Goal: Task Accomplishment & Management: Manage account settings

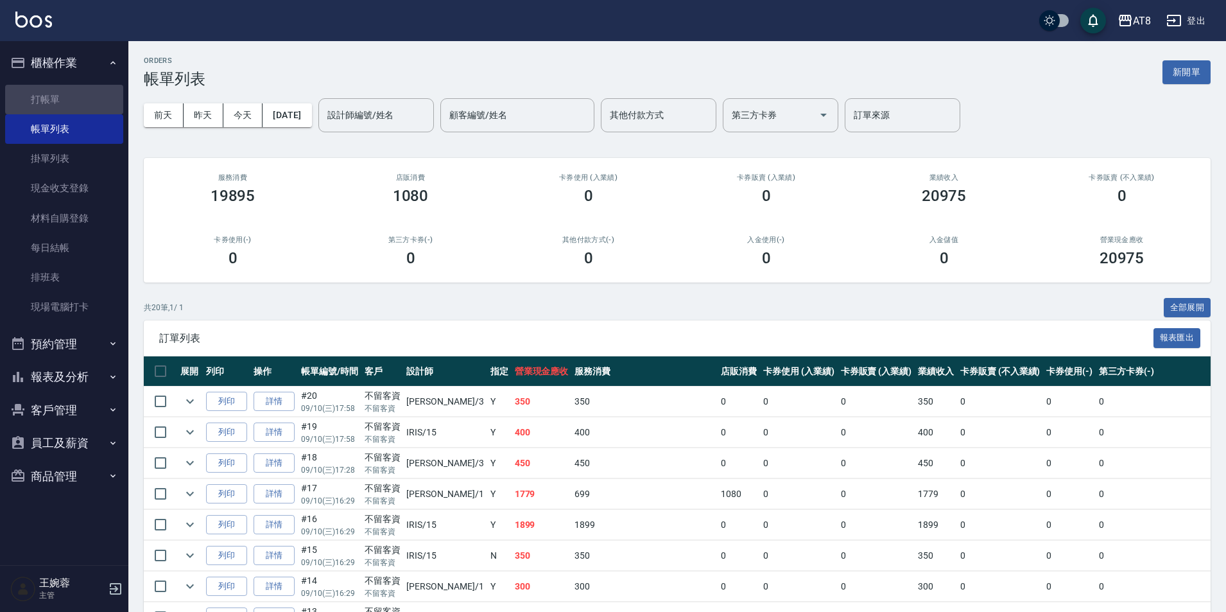
click at [65, 99] on link "打帳單" at bounding box center [64, 100] width 118 height 30
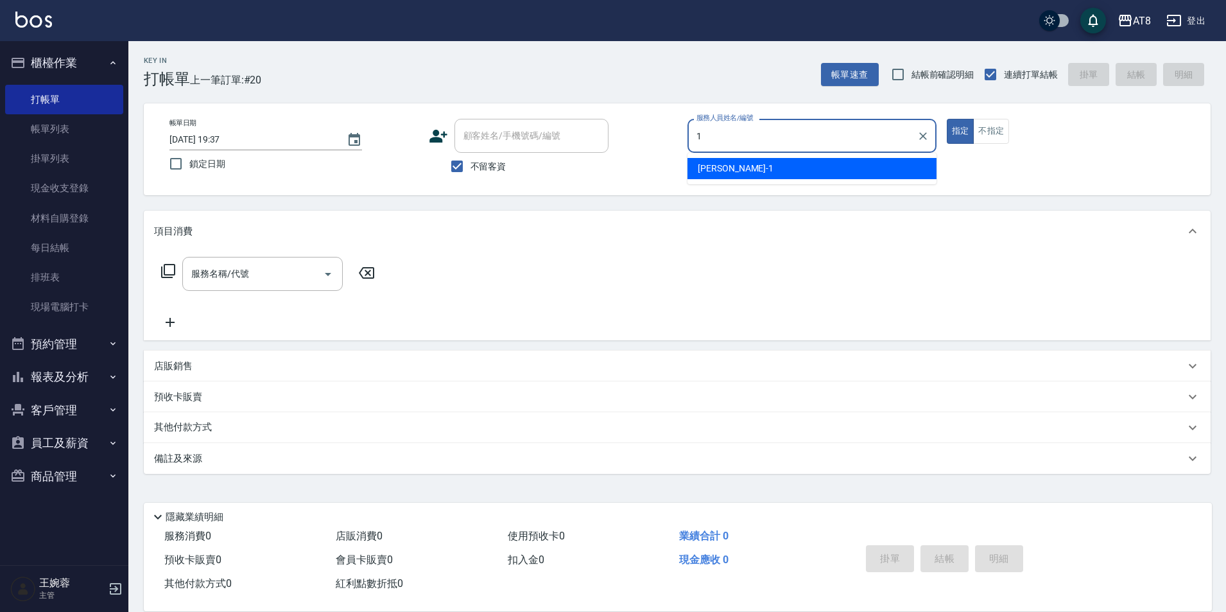
type input "YUKI-1"
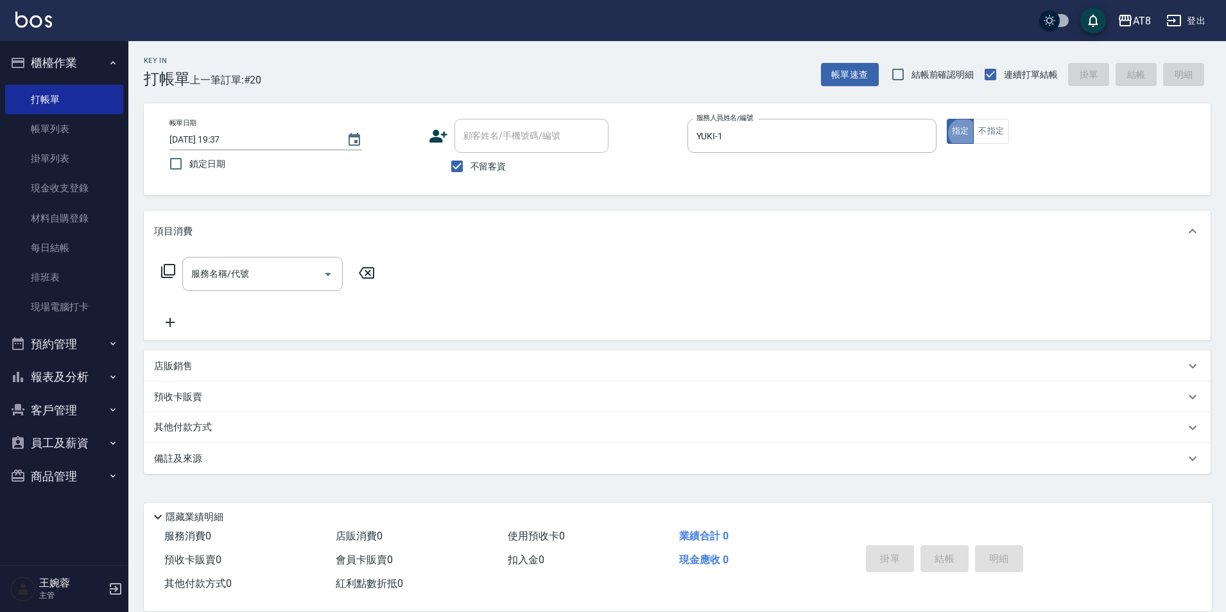
type button "true"
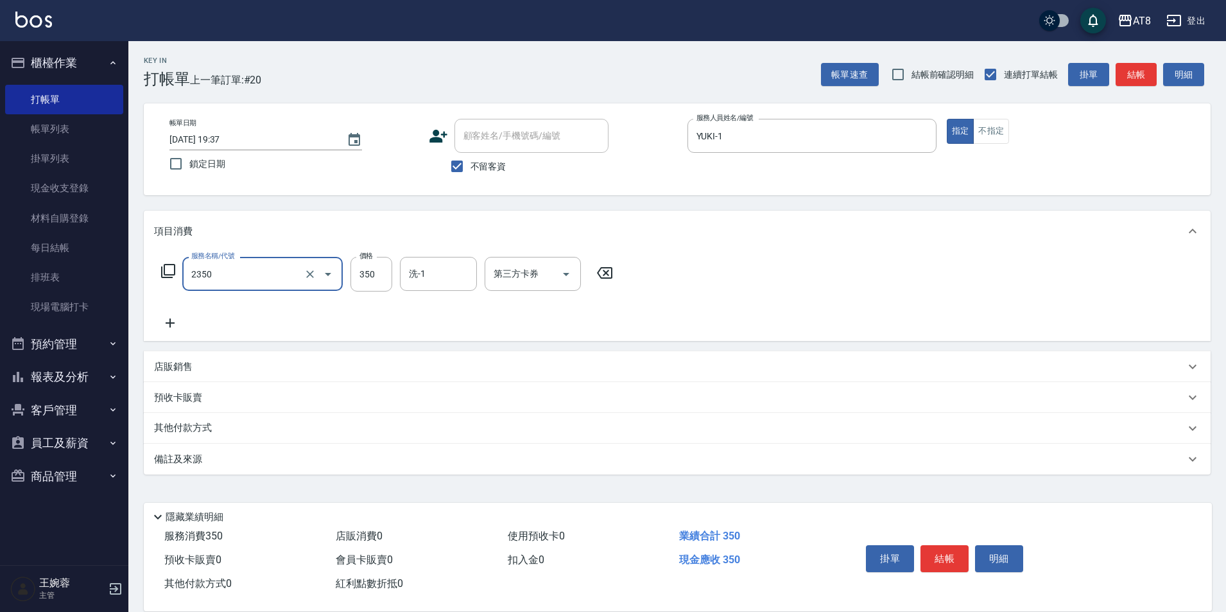
type input "入金洗剪350(2350)"
type input "助理28-28"
click at [560, 276] on icon "Open" at bounding box center [565, 273] width 15 height 15
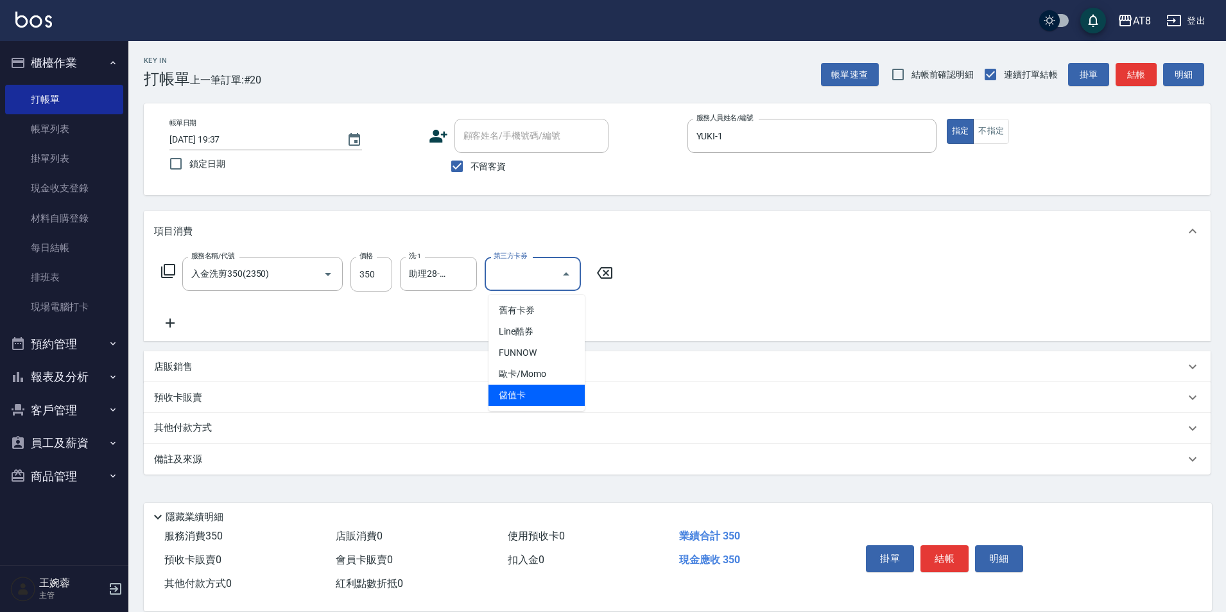
click at [536, 387] on span "儲值卡" at bounding box center [536, 394] width 96 height 21
type input "儲值卡"
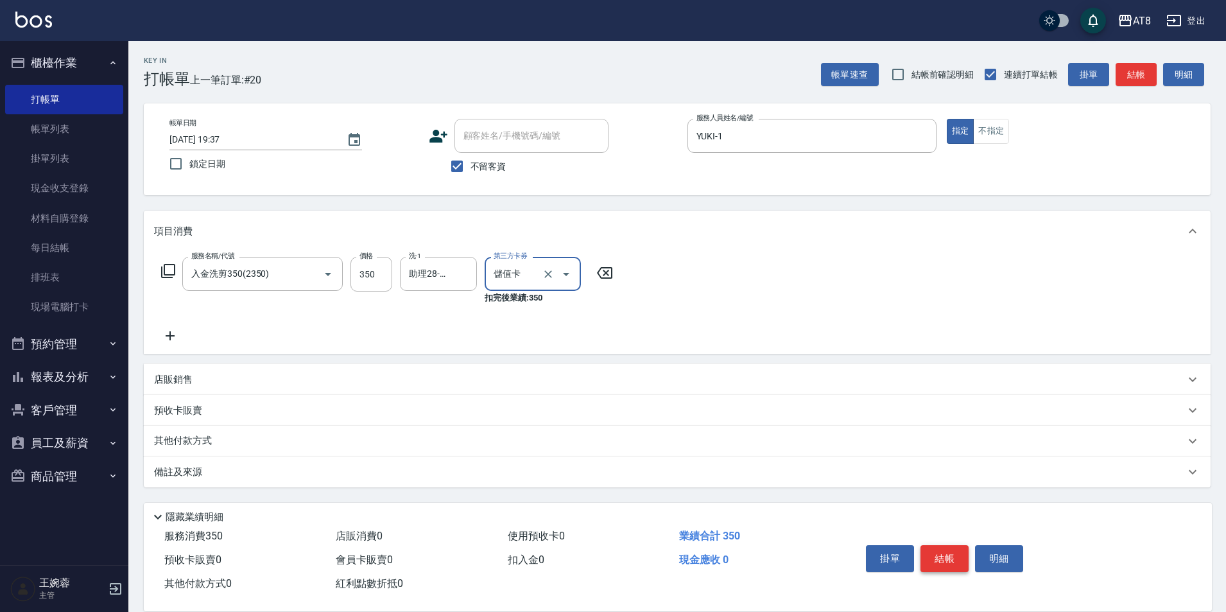
click at [967, 545] on button "結帳" at bounding box center [944, 558] width 48 height 27
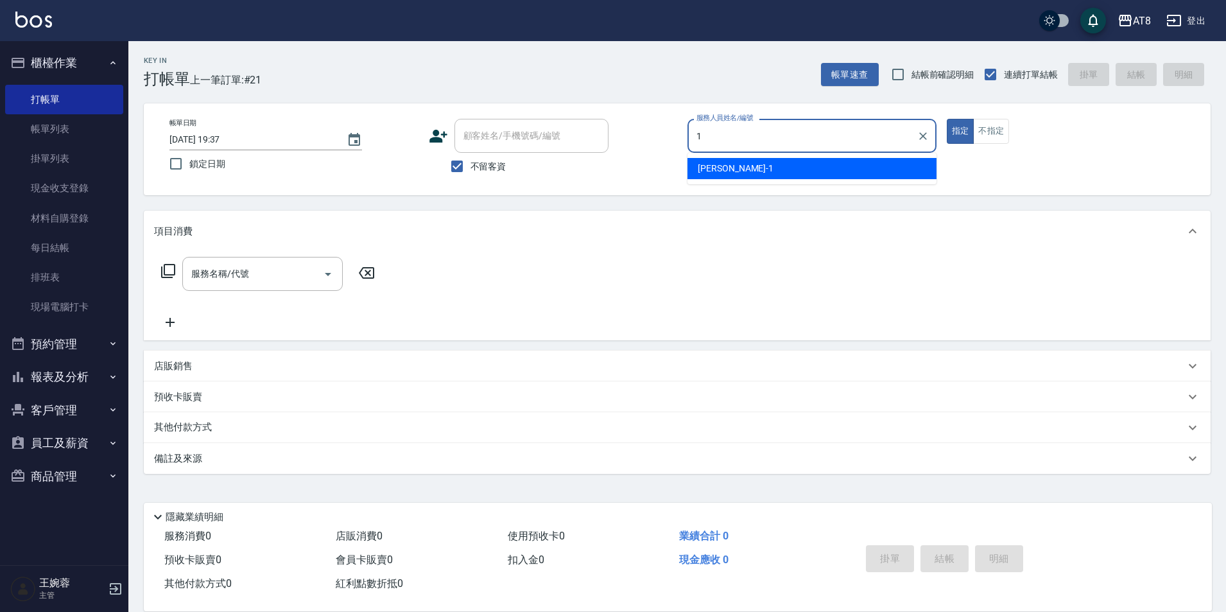
type input "YUKI-1"
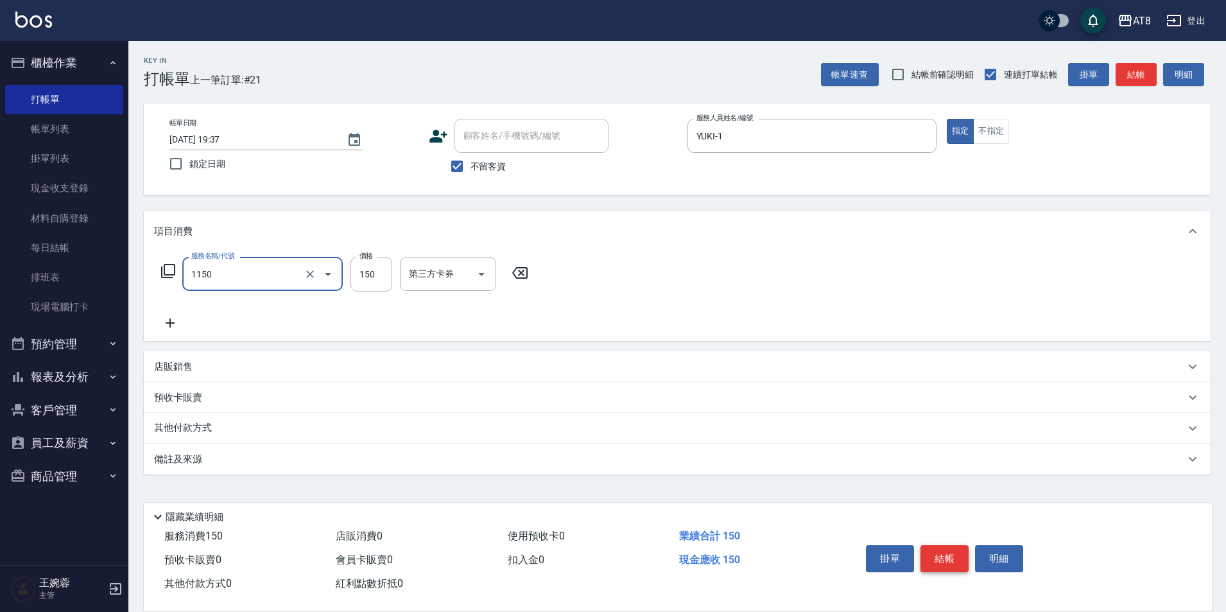
type input "洗髮(1150)"
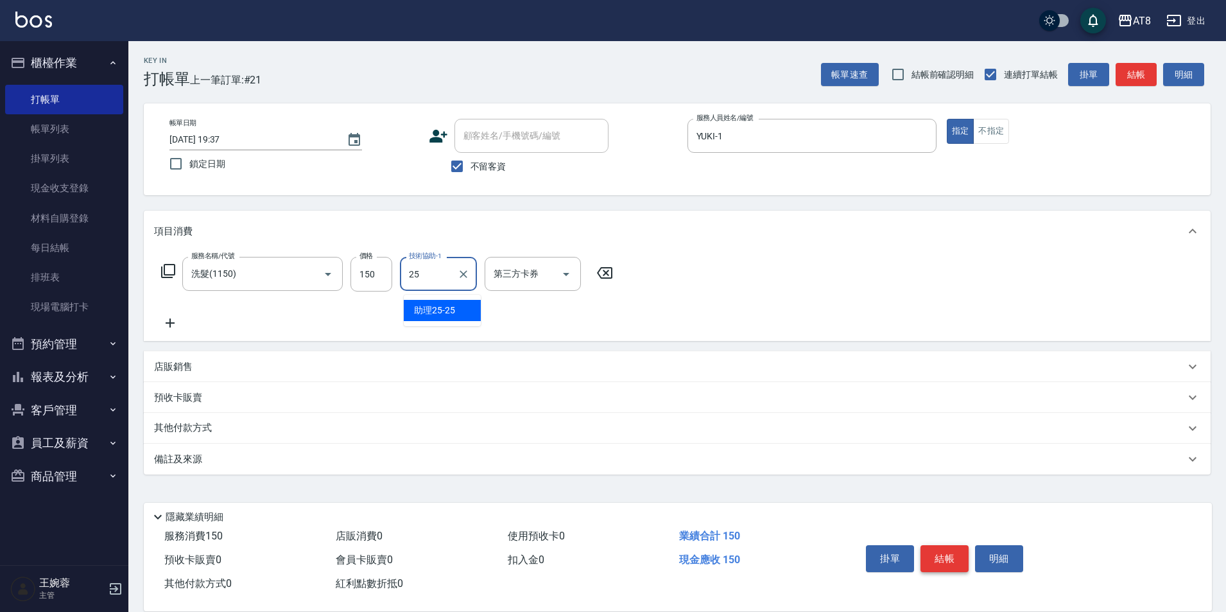
type input "助理25-25"
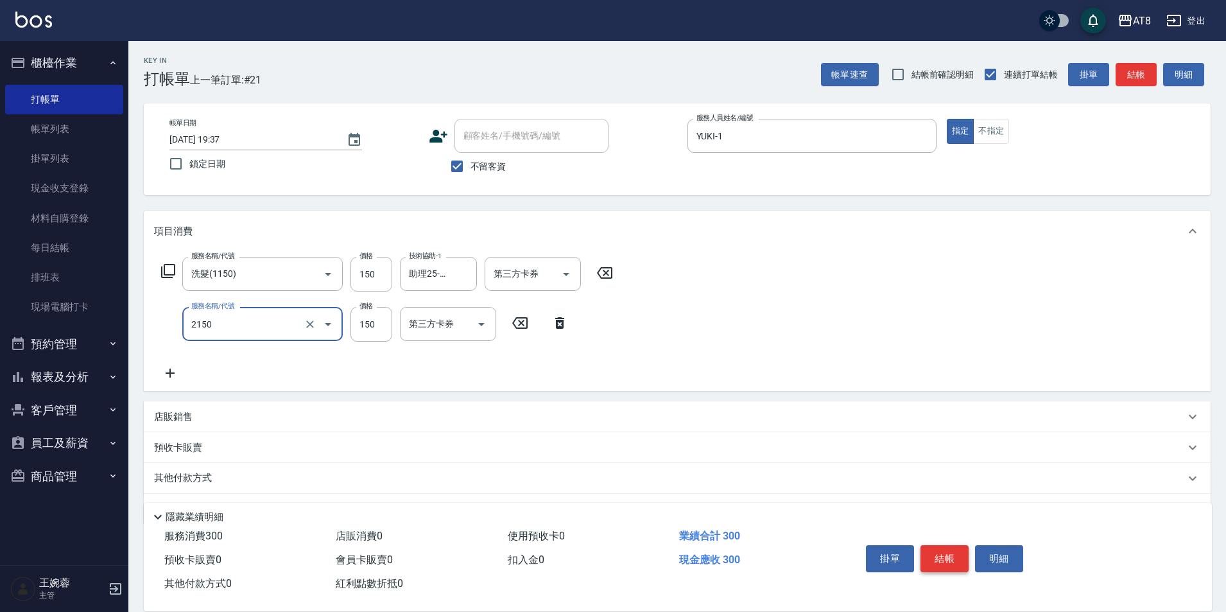
type input "剪髮(2150)"
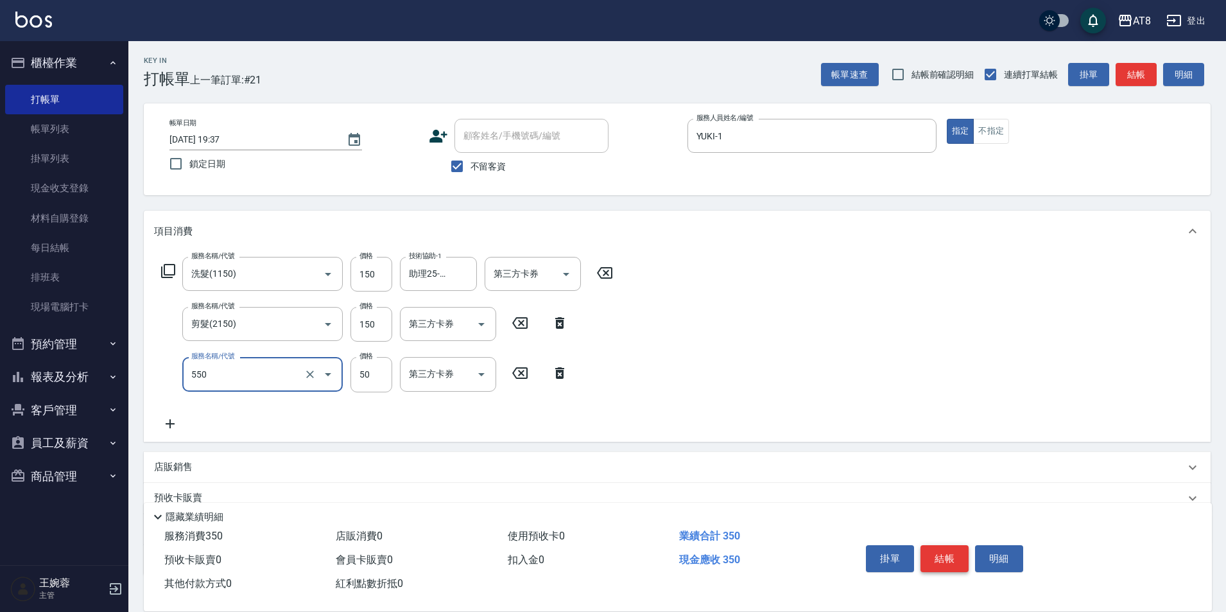
type input "精油或深層(550)"
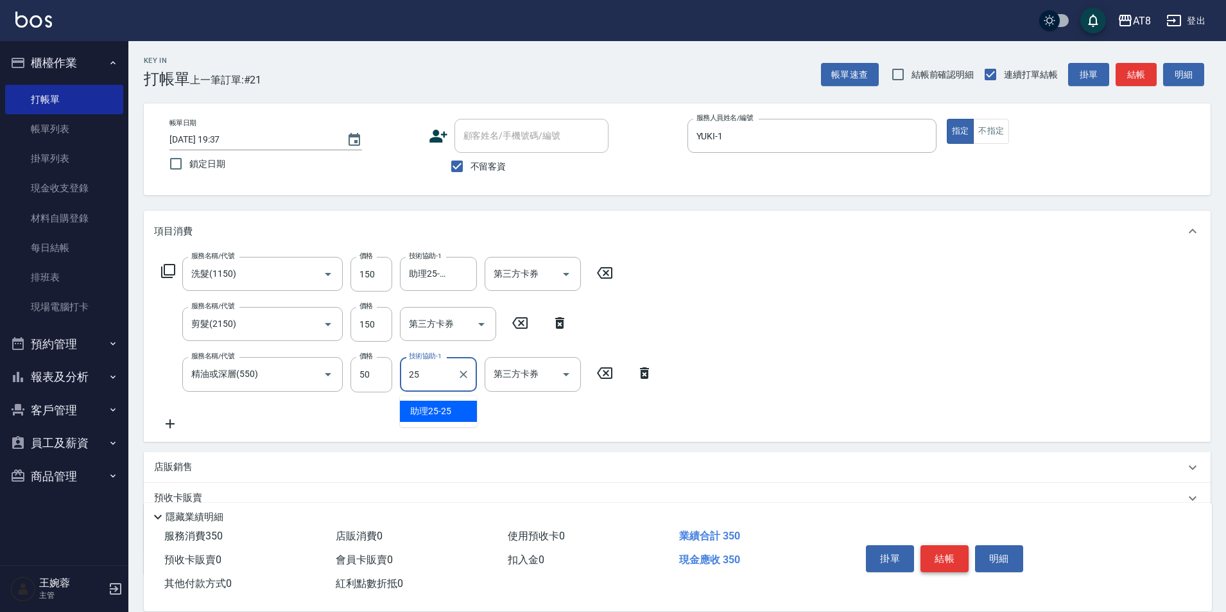
type input "助理25-25"
click at [967, 545] on button "結帳" at bounding box center [944, 558] width 48 height 27
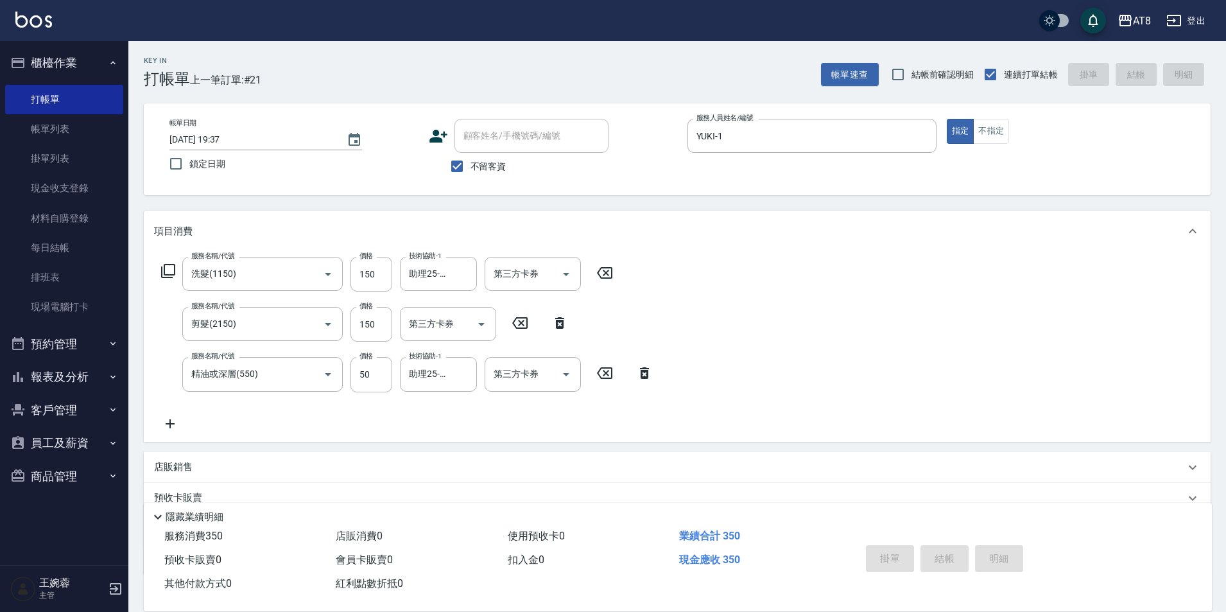
type input "2025/09/10 19:38"
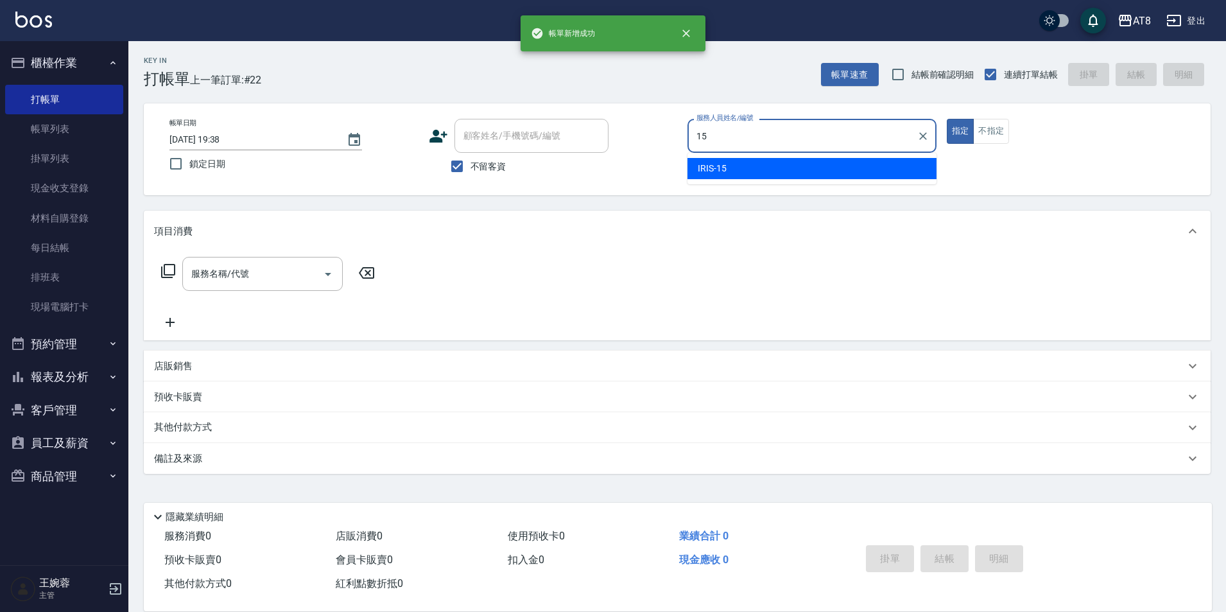
type input "IRIS-15"
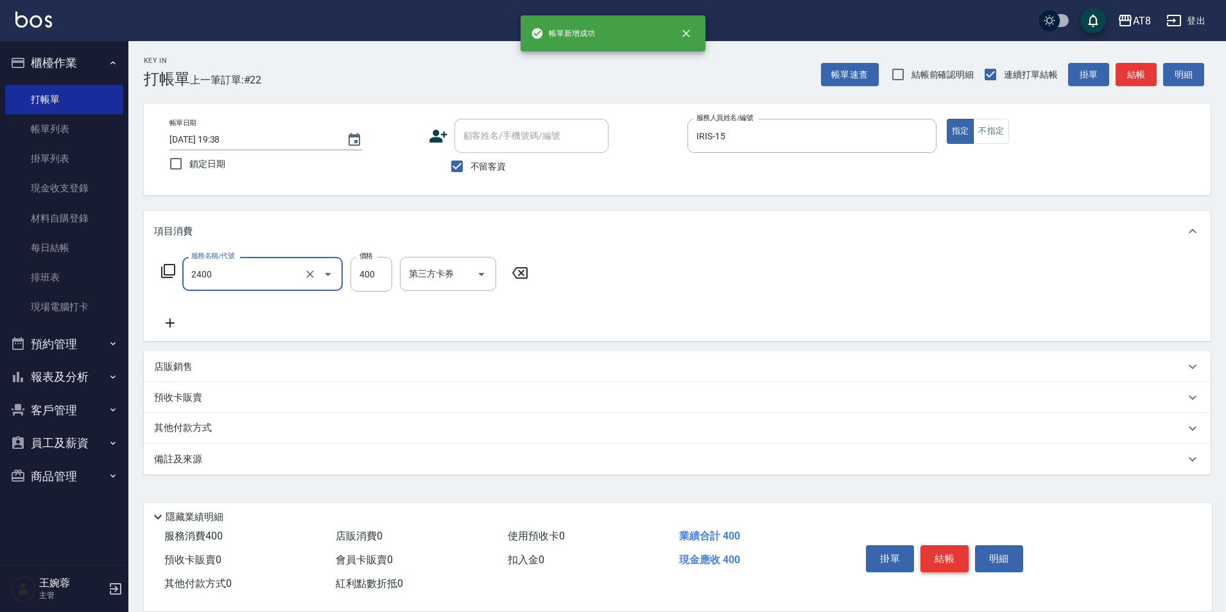
type input "入金洗剪400(2400)"
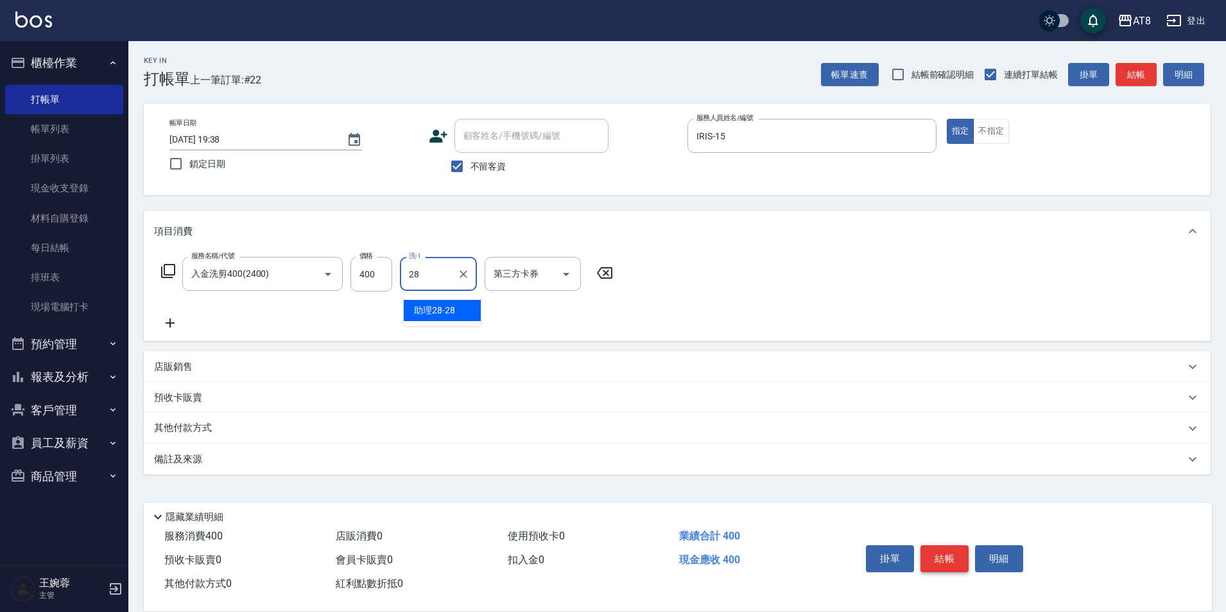
type input "助理28-28"
click at [564, 274] on icon "Open" at bounding box center [565, 273] width 15 height 15
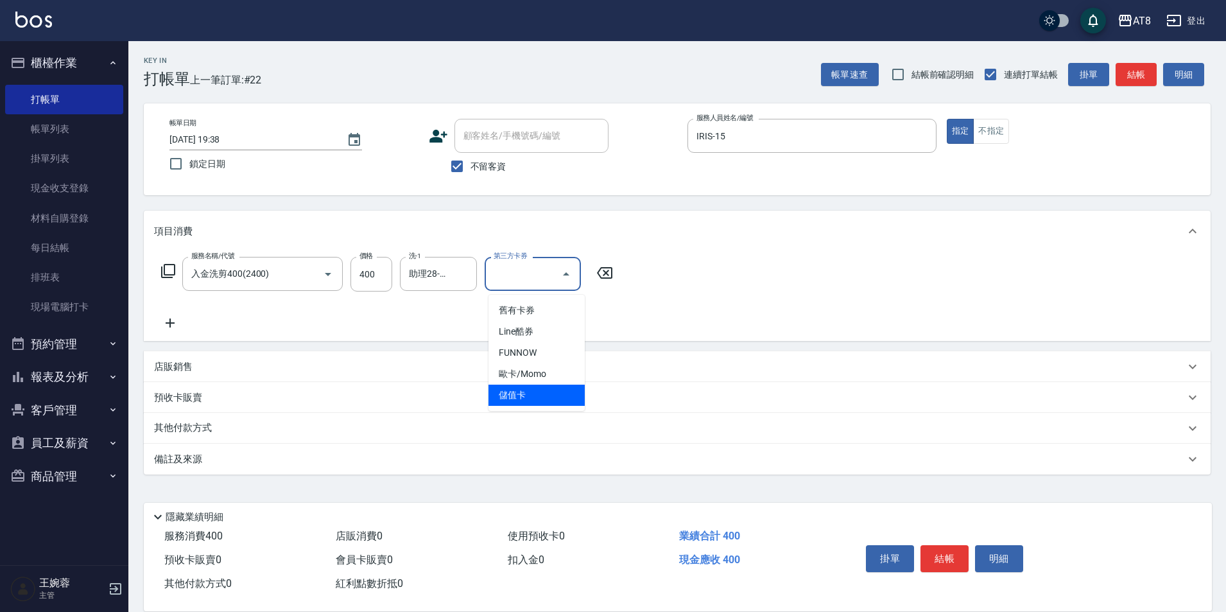
click at [551, 387] on span "儲值卡" at bounding box center [536, 394] width 96 height 21
type input "儲值卡"
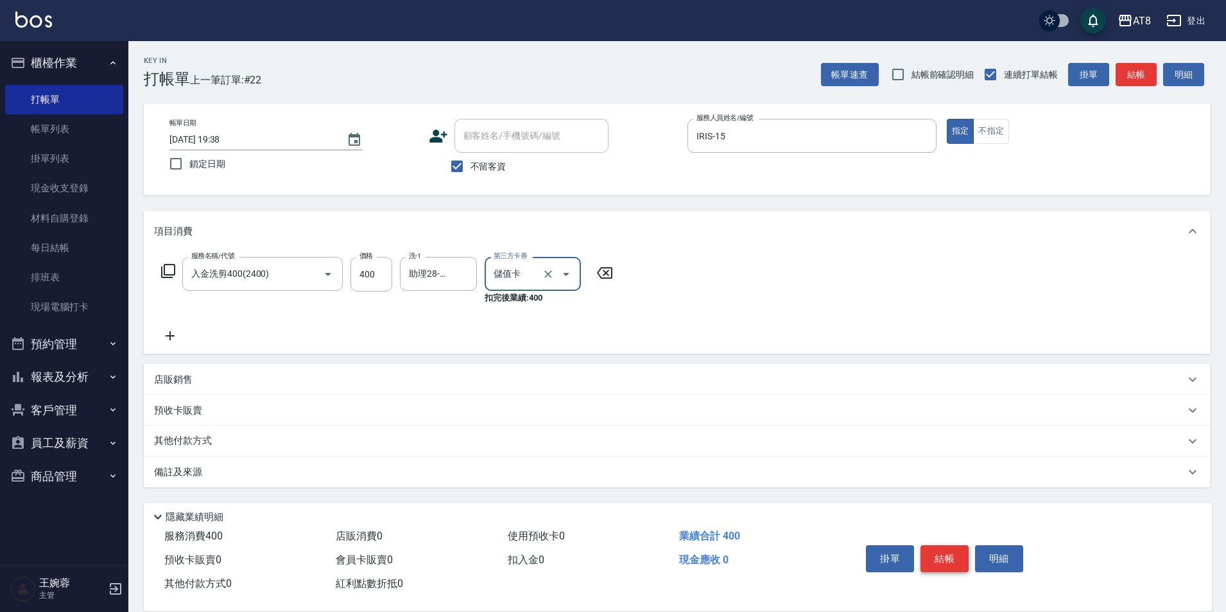
click at [961, 545] on button "結帳" at bounding box center [944, 558] width 48 height 27
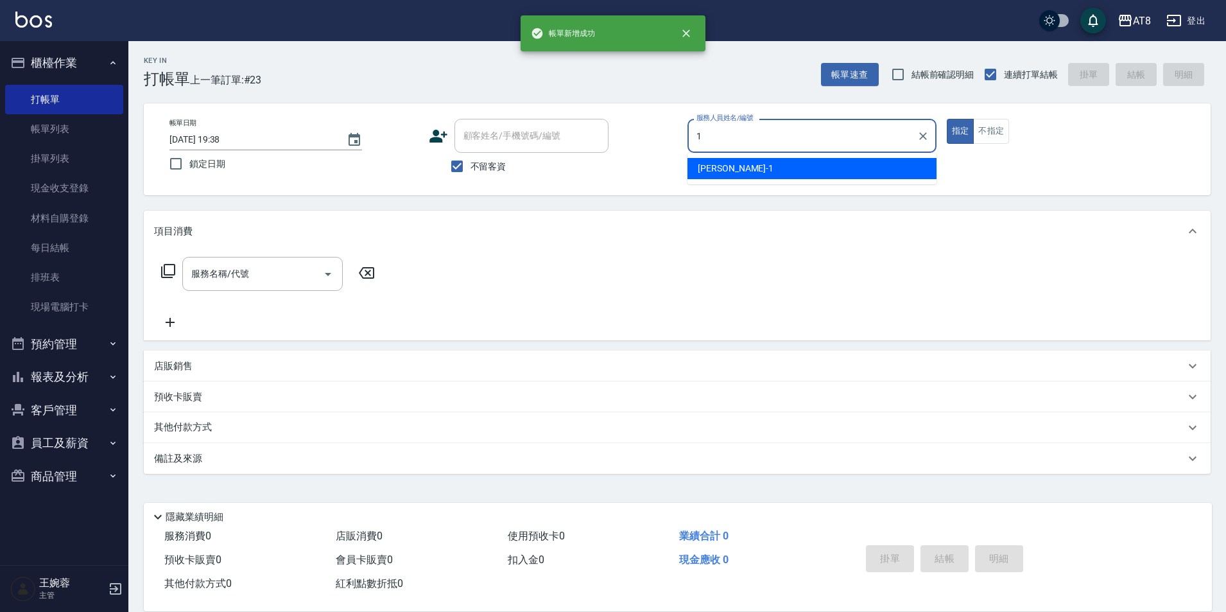
type input "YUKI-1"
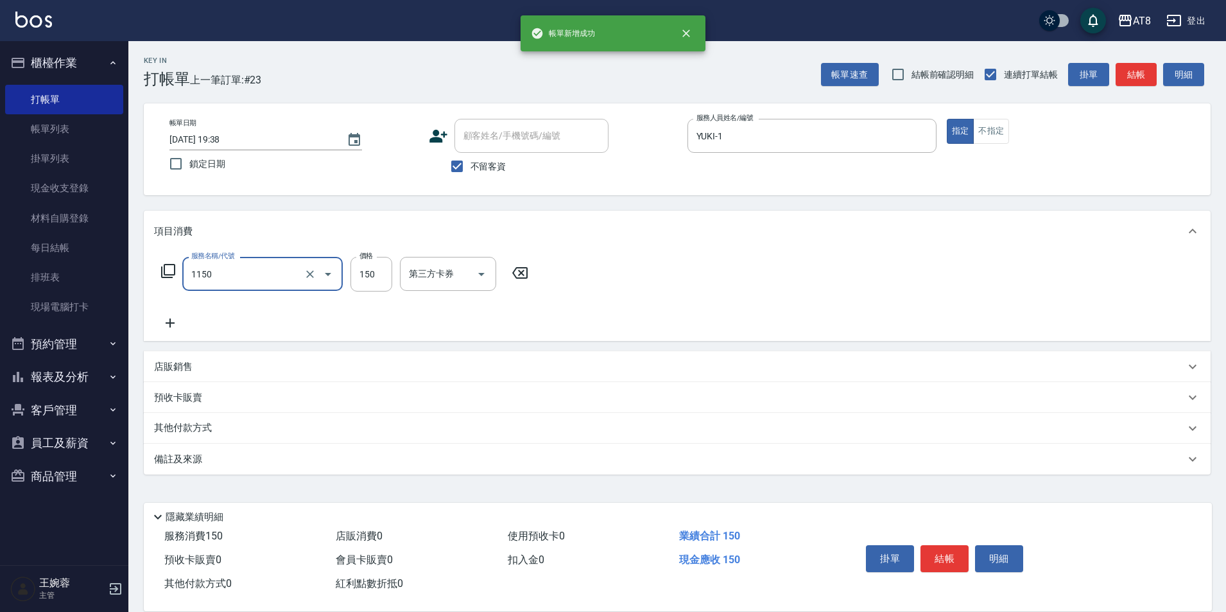
type input "洗髮(1150)"
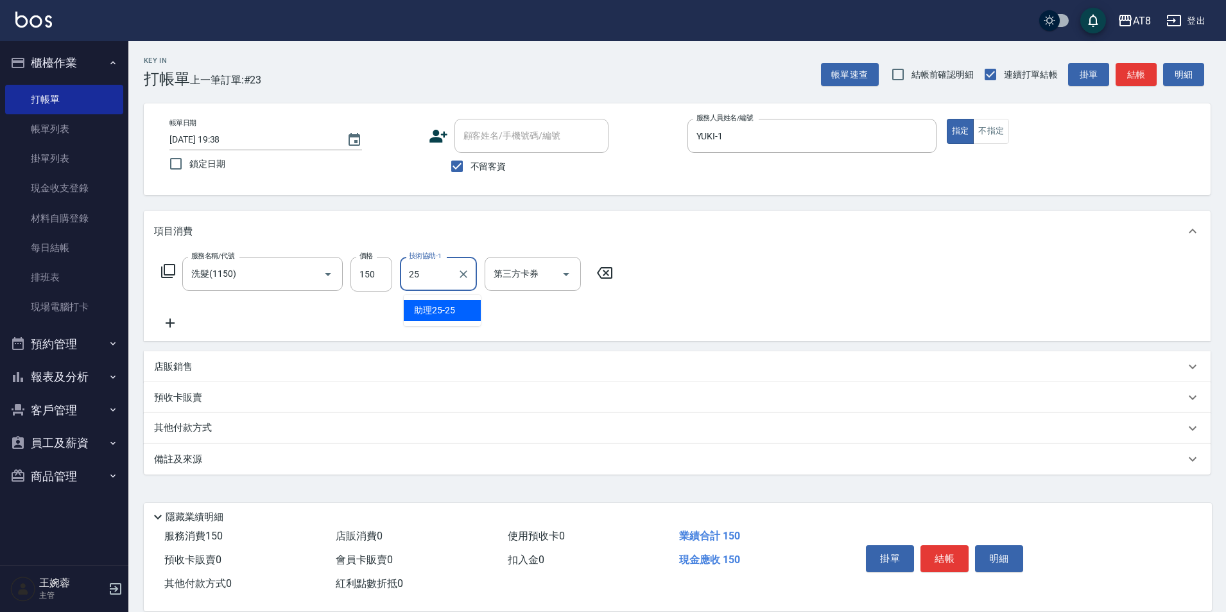
type input "助理25-25"
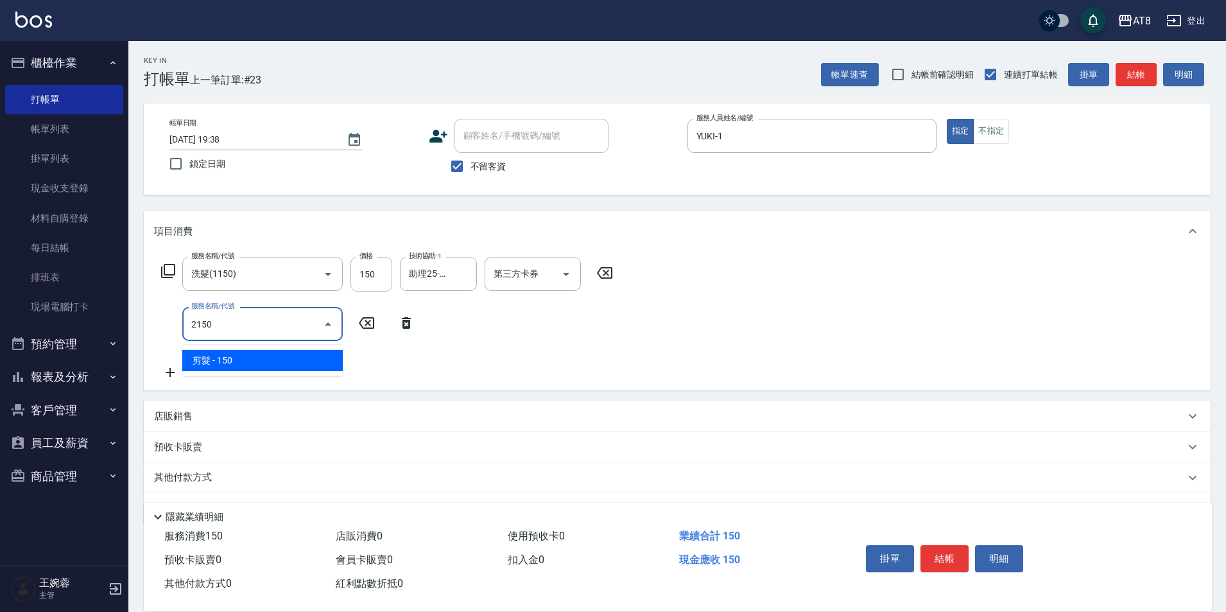
type input "剪髮(2150)"
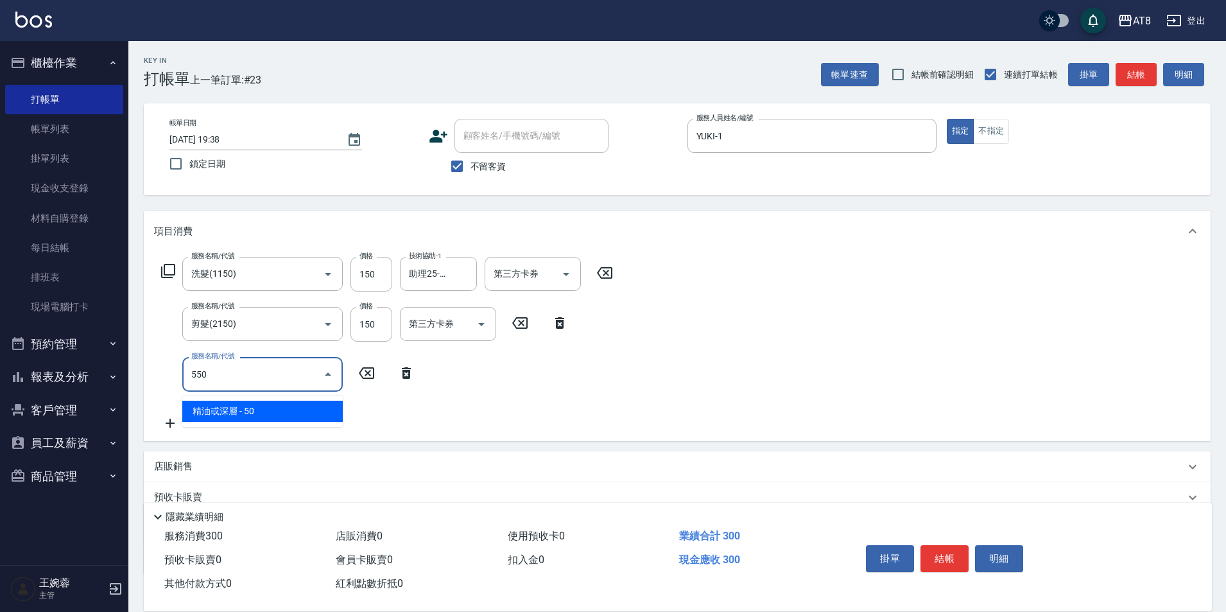
type input "精油或深層(550)"
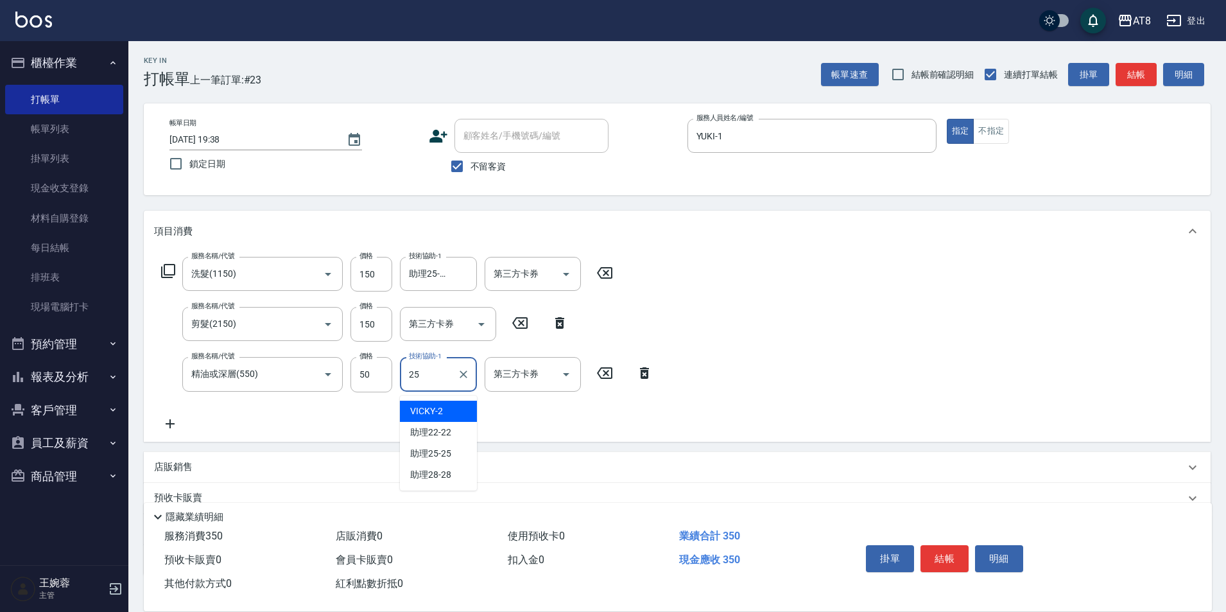
type input "助理25-25"
click at [969, 547] on button "結帳" at bounding box center [944, 558] width 48 height 27
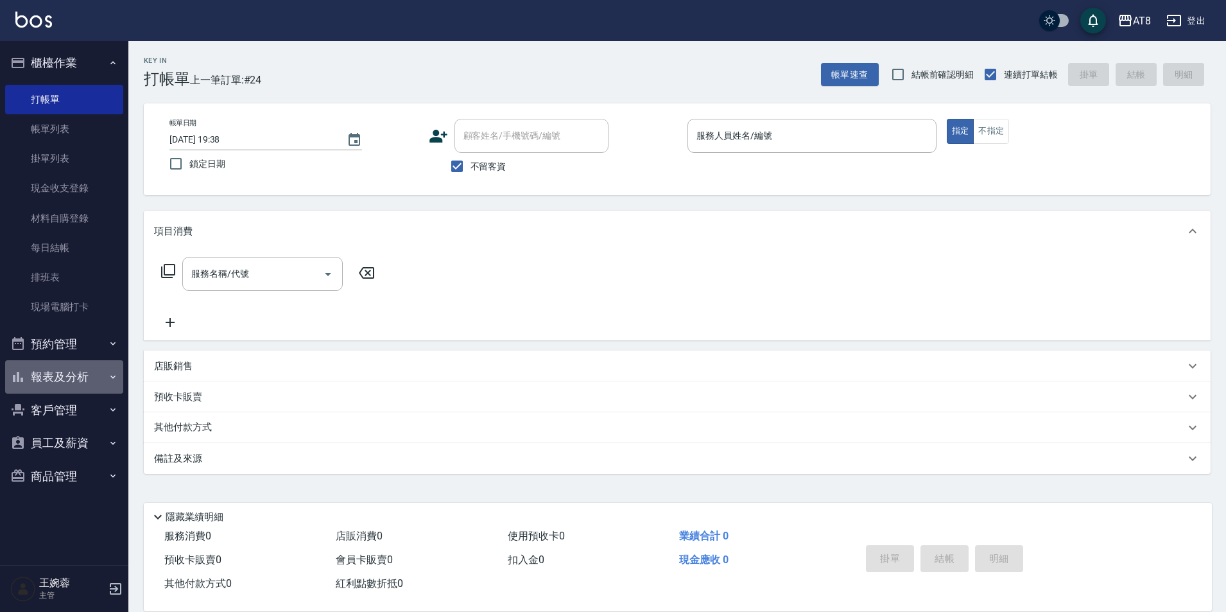
click at [74, 367] on button "報表及分析" at bounding box center [64, 376] width 118 height 33
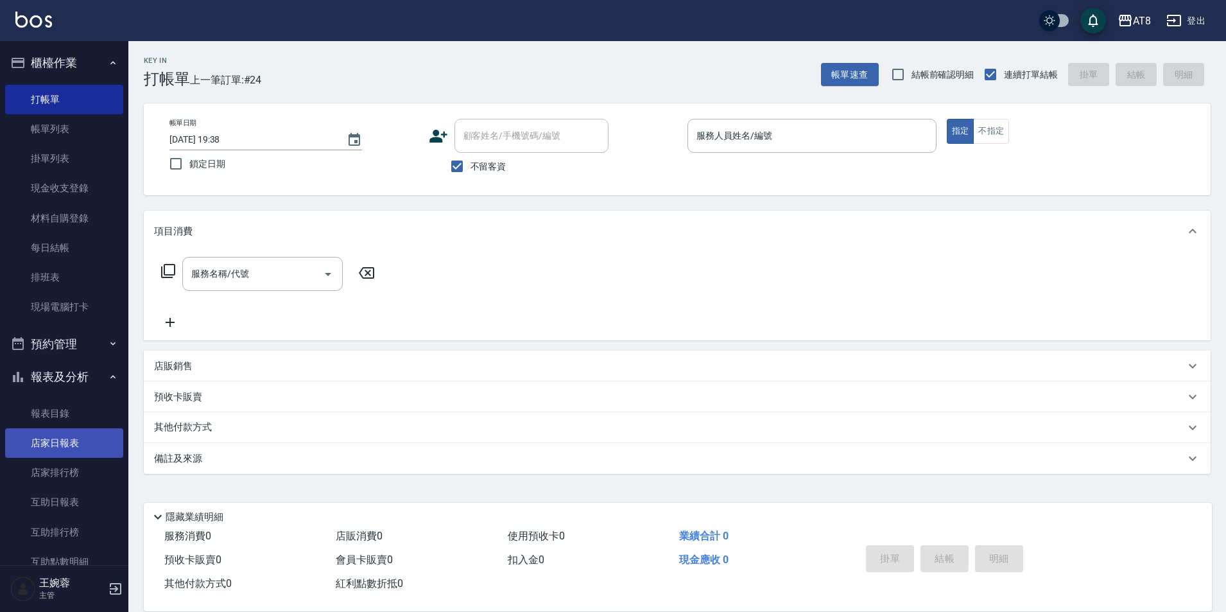
click at [63, 456] on link "店家日報表" at bounding box center [64, 443] width 118 height 30
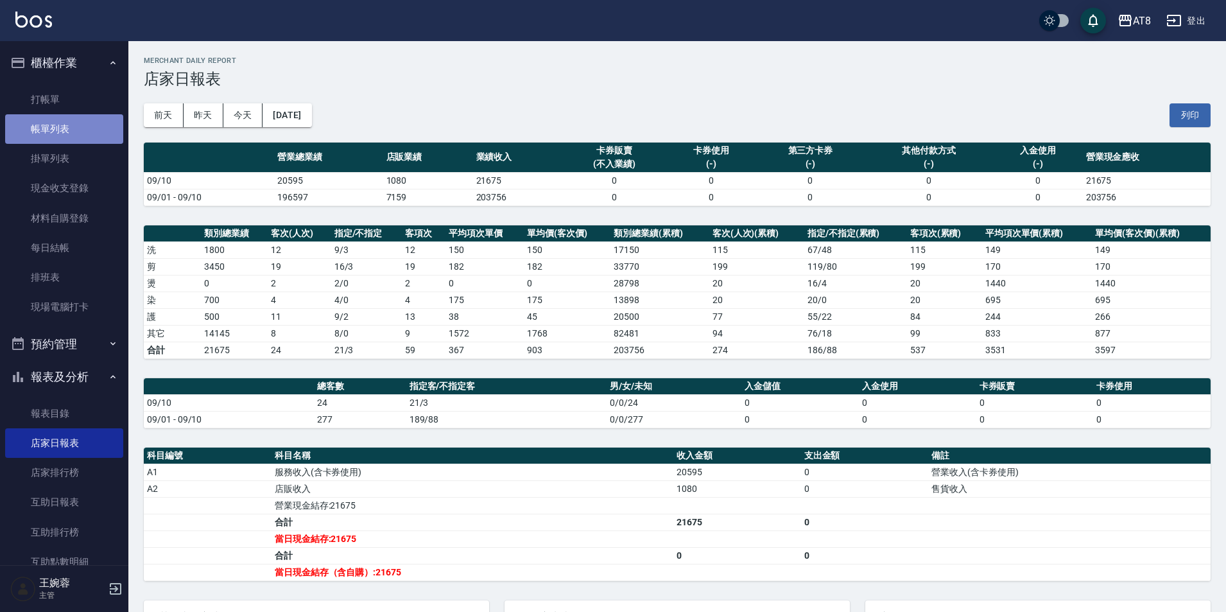
click at [76, 125] on link "帳單列表" at bounding box center [64, 129] width 118 height 30
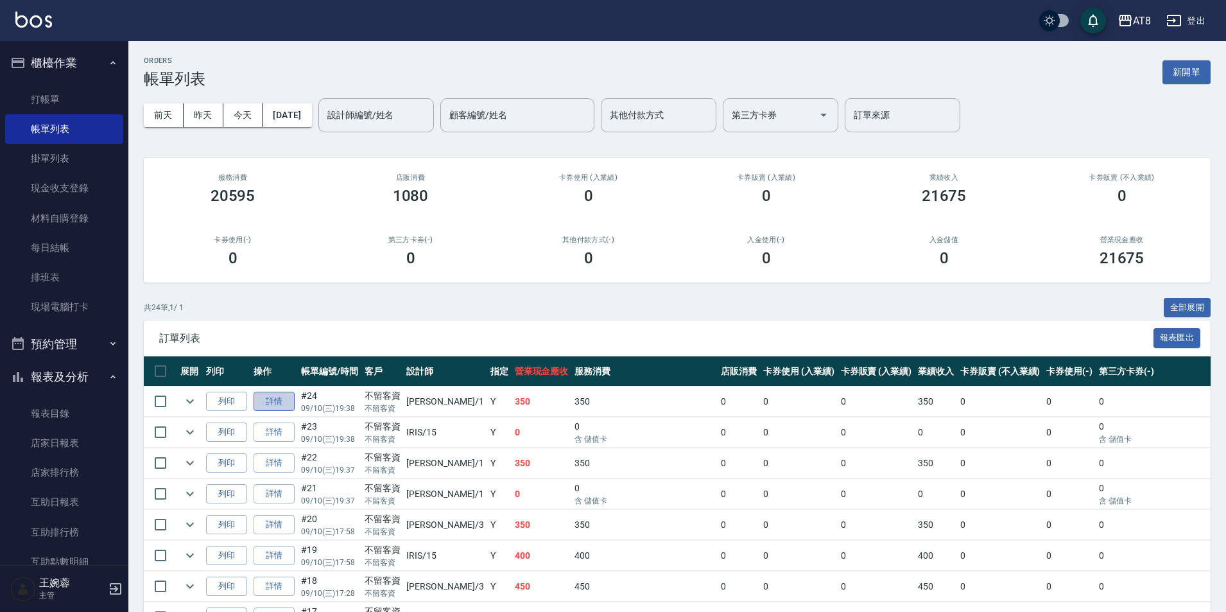
click at [274, 411] on link "詳情" at bounding box center [274, 402] width 41 height 20
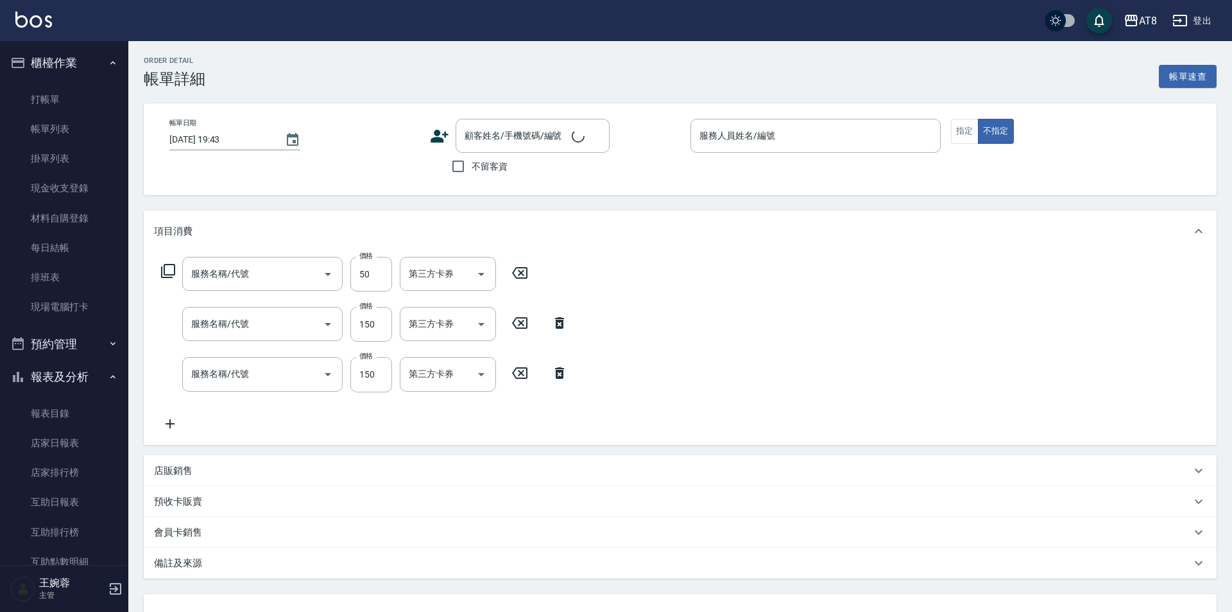
type input "2025/09/10 19:38"
checkbox input "true"
type input "YUKI-1"
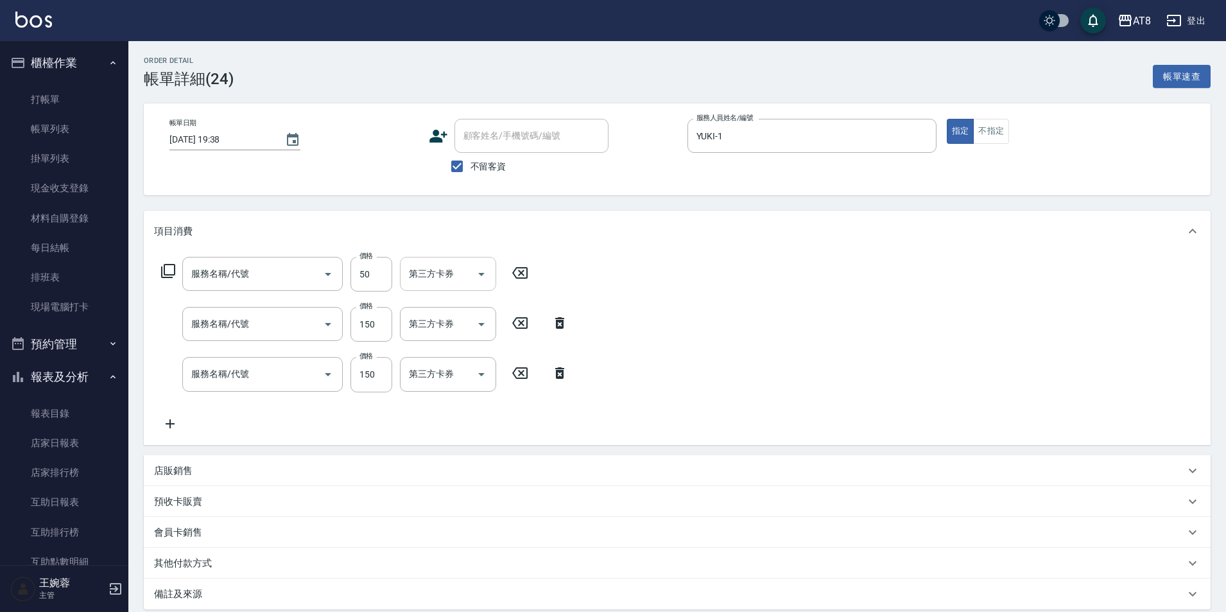
type input "精油或深層(550)"
type input "剪髮(2150)"
type input "洗髮(1150)"
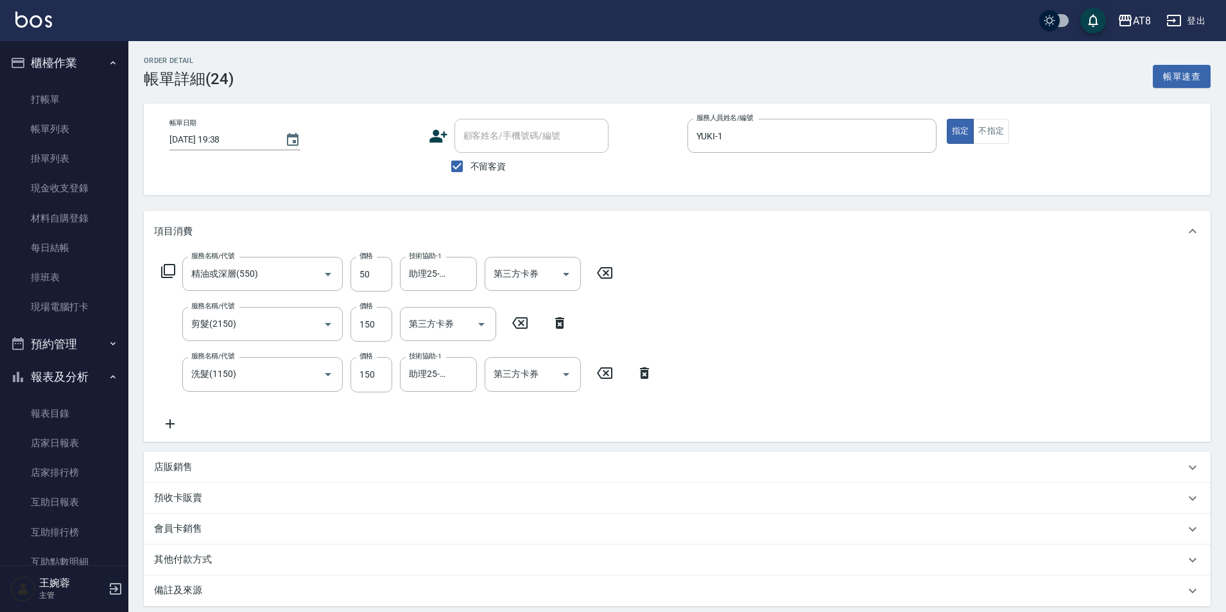
click at [597, 280] on icon at bounding box center [605, 272] width 32 height 15
click at [555, 323] on icon at bounding box center [559, 322] width 9 height 12
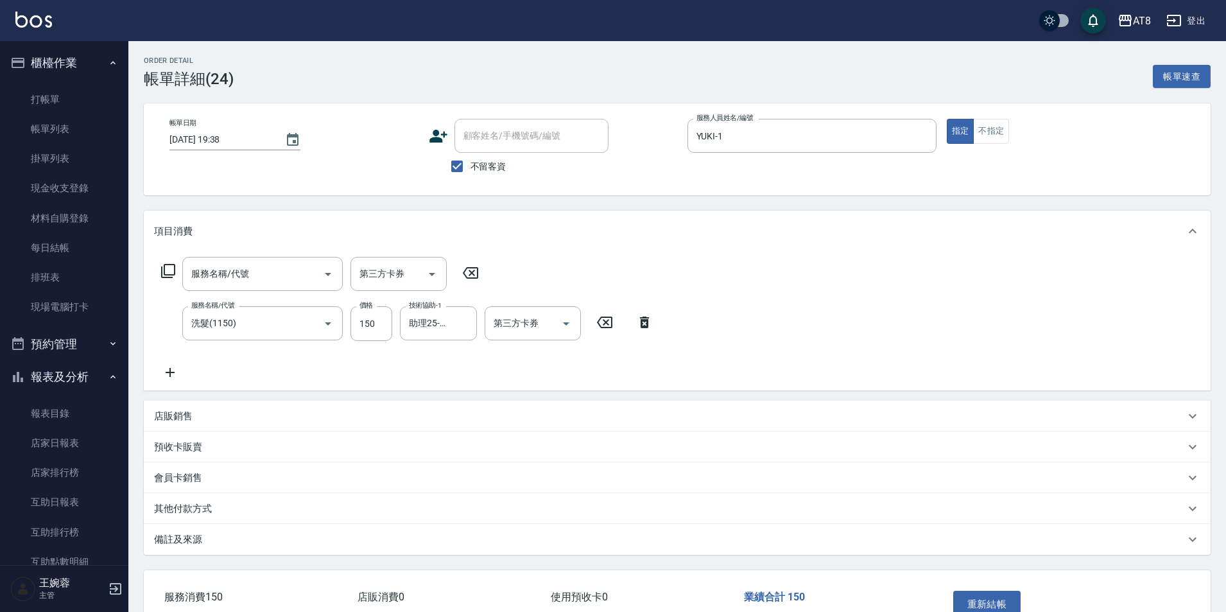
click at [645, 330] on icon at bounding box center [644, 322] width 32 height 15
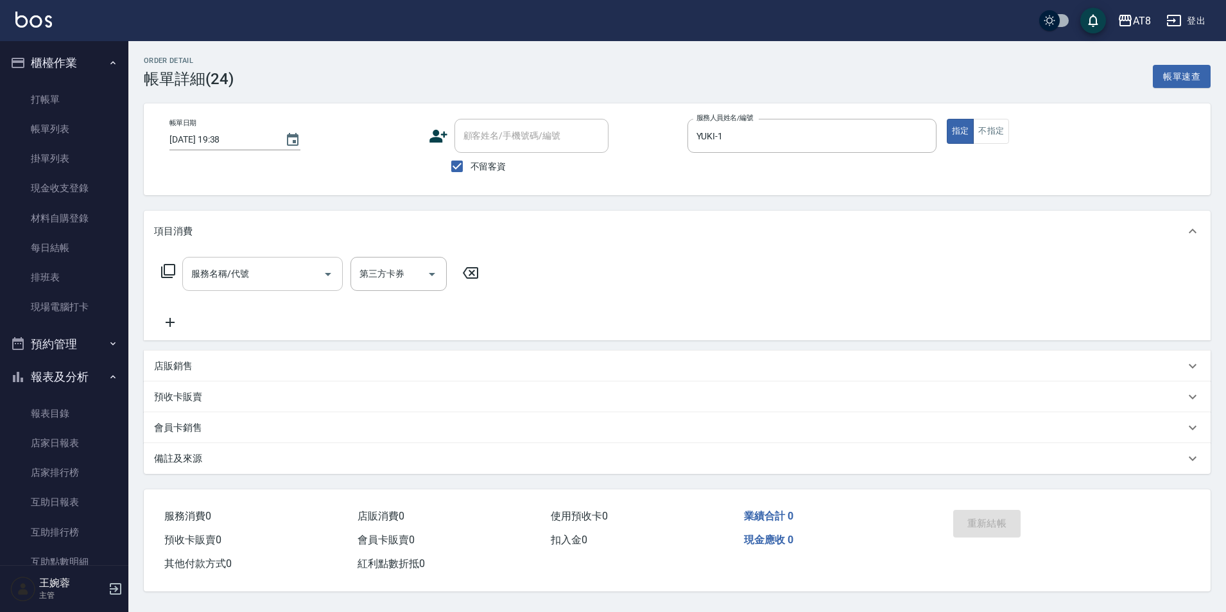
click at [247, 278] on input "服務名稱/代號" at bounding box center [253, 274] width 130 height 22
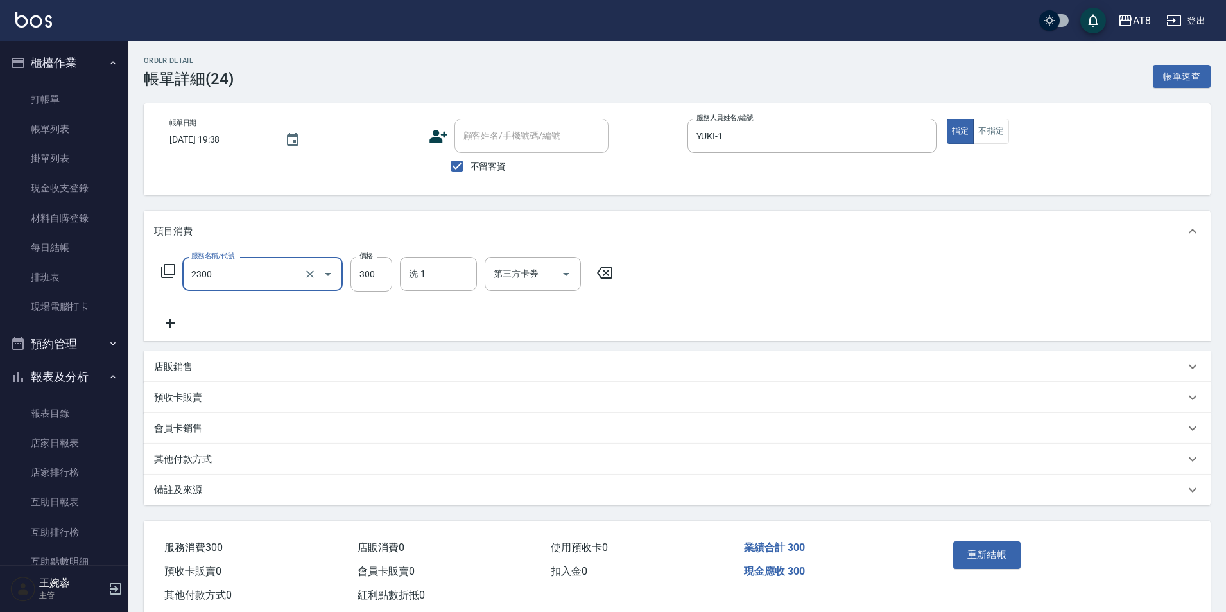
type input "入金洗剪300(2300)"
type input "助理25-25"
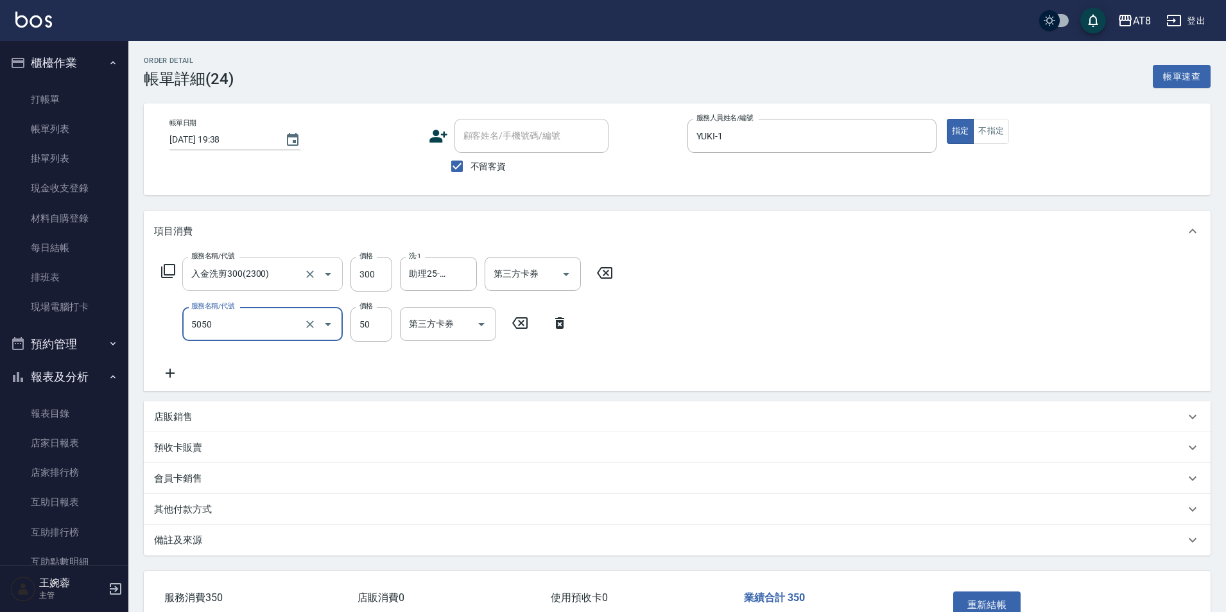
type input "入金精油50(5050)"
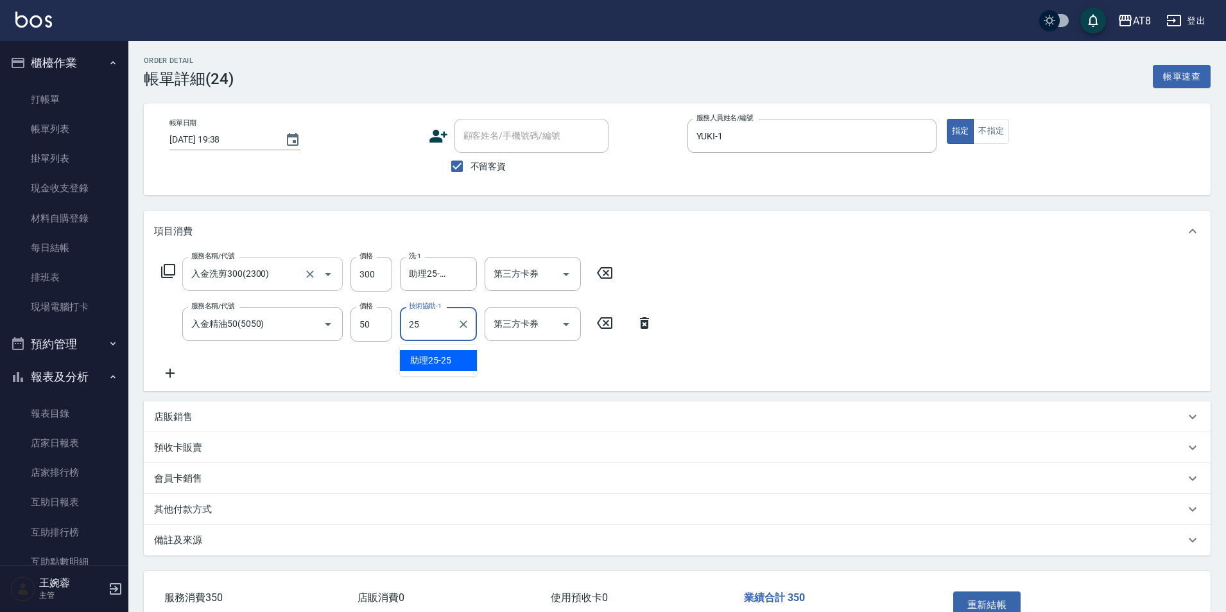
type input "助理25-25"
click at [684, 289] on div "服務名稱/代號 入金洗剪300(2300) 服務名稱/代號 價格 300 價格 洗-1 助理25-25 洗-1 第三方卡券 第三方卡券 服務名稱/代號 入金精…" at bounding box center [677, 321] width 1067 height 139
click at [573, 291] on div at bounding box center [565, 274] width 19 height 34
click at [566, 282] on icon "Open" at bounding box center [565, 273] width 15 height 15
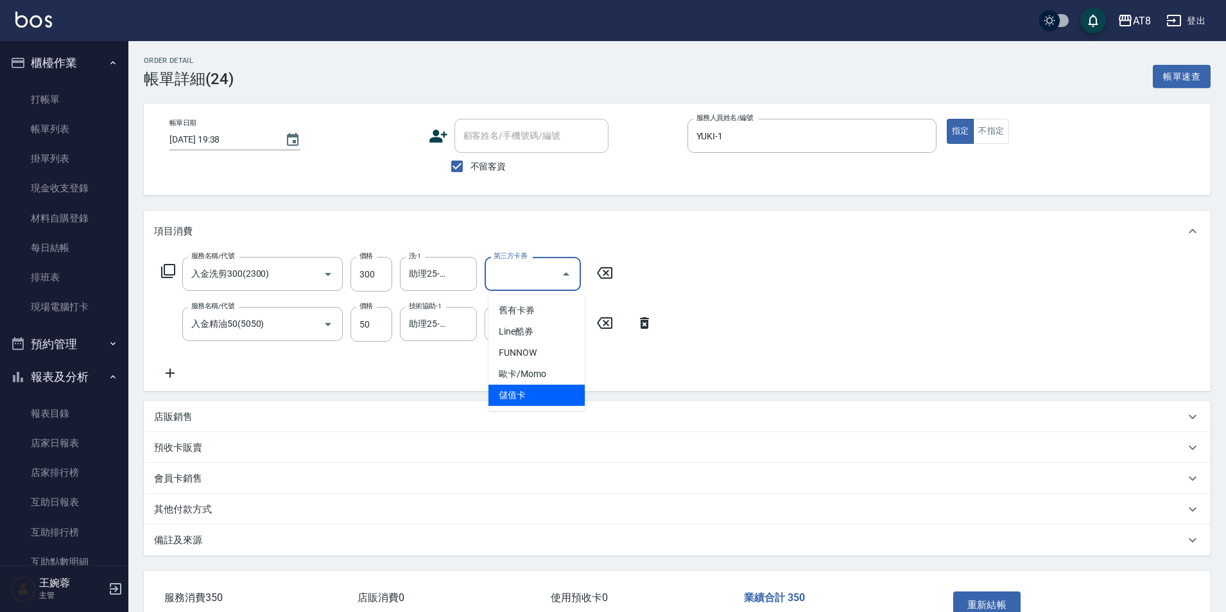
click at [551, 399] on span "儲值卡" at bounding box center [536, 394] width 96 height 21
type input "儲值卡"
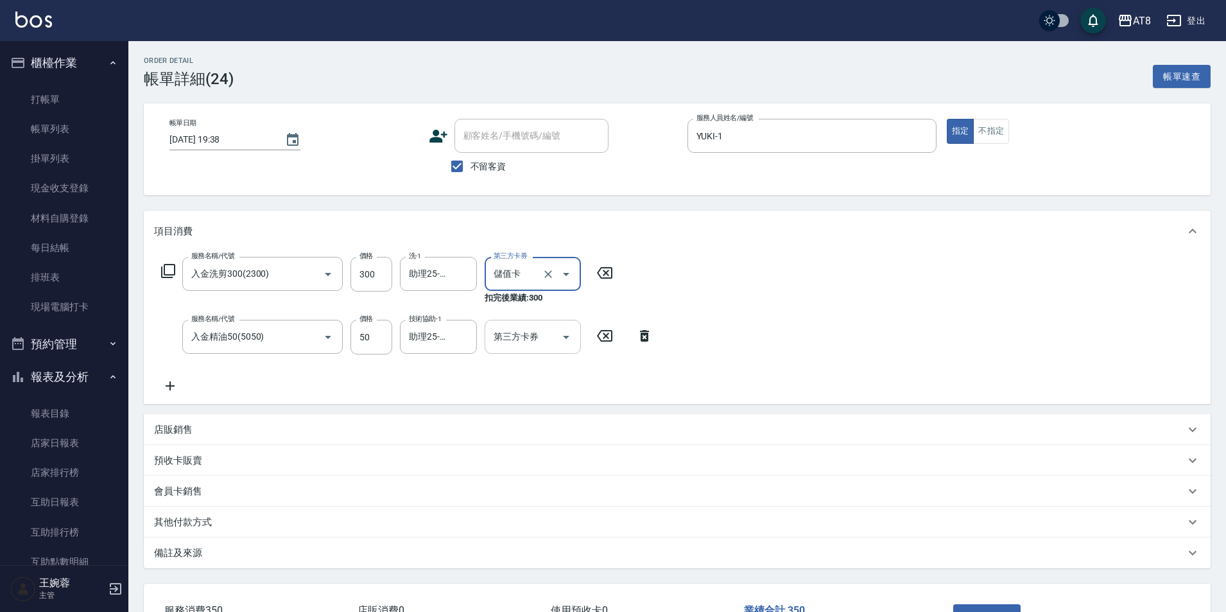
click at [562, 343] on icon "Open" at bounding box center [565, 336] width 15 height 15
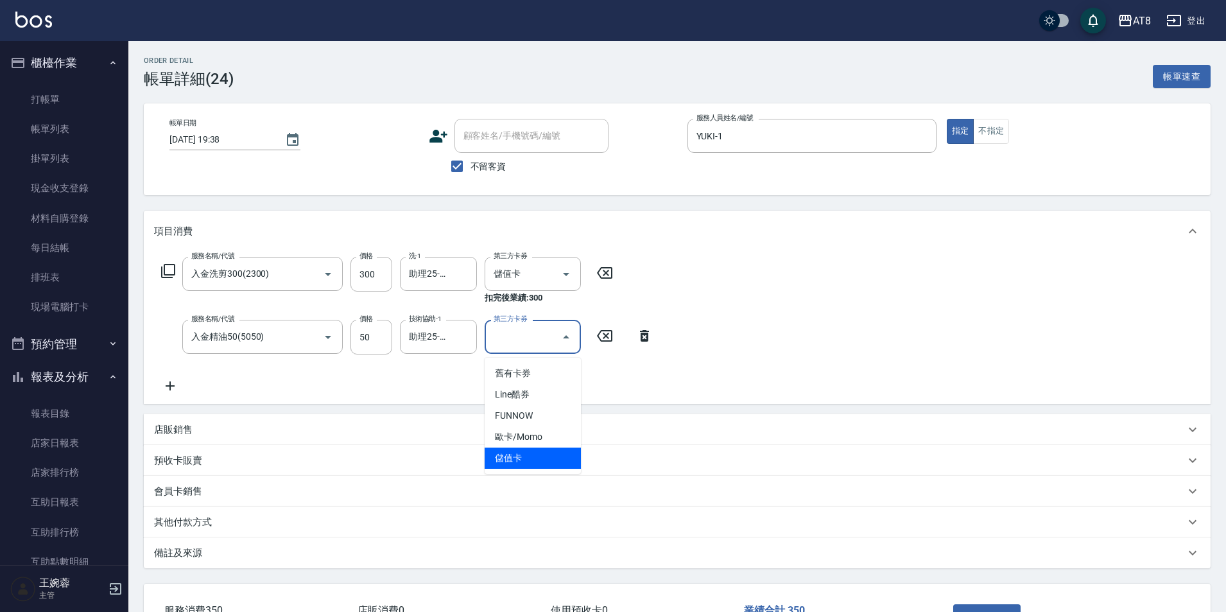
click at [544, 451] on span "儲值卡" at bounding box center [533, 457] width 96 height 21
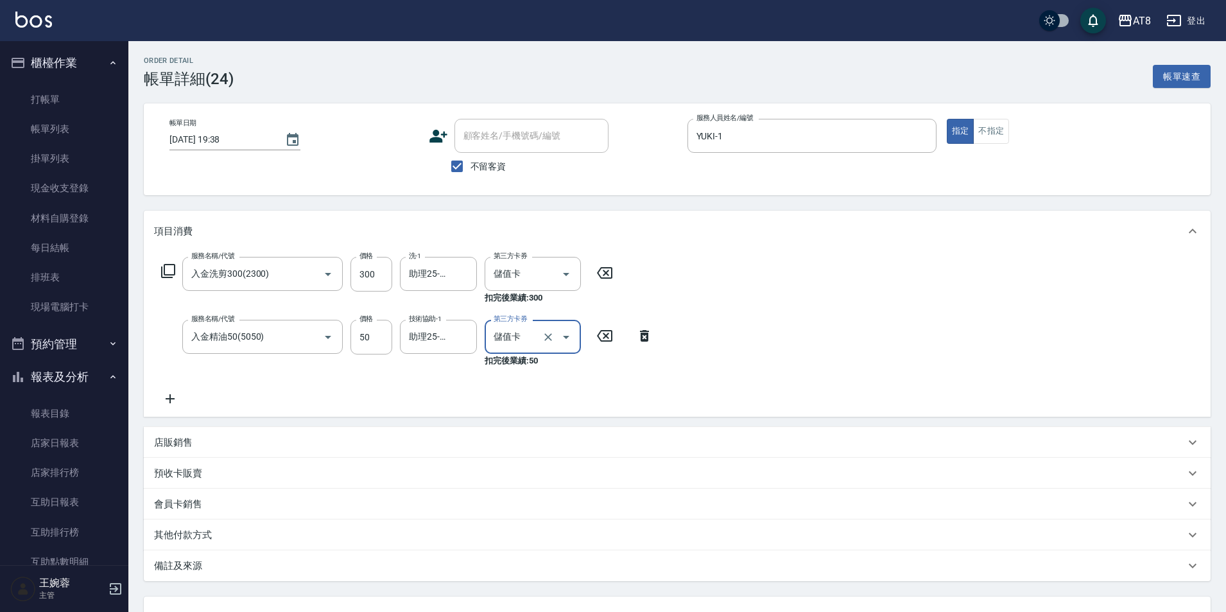
type input "儲值卡"
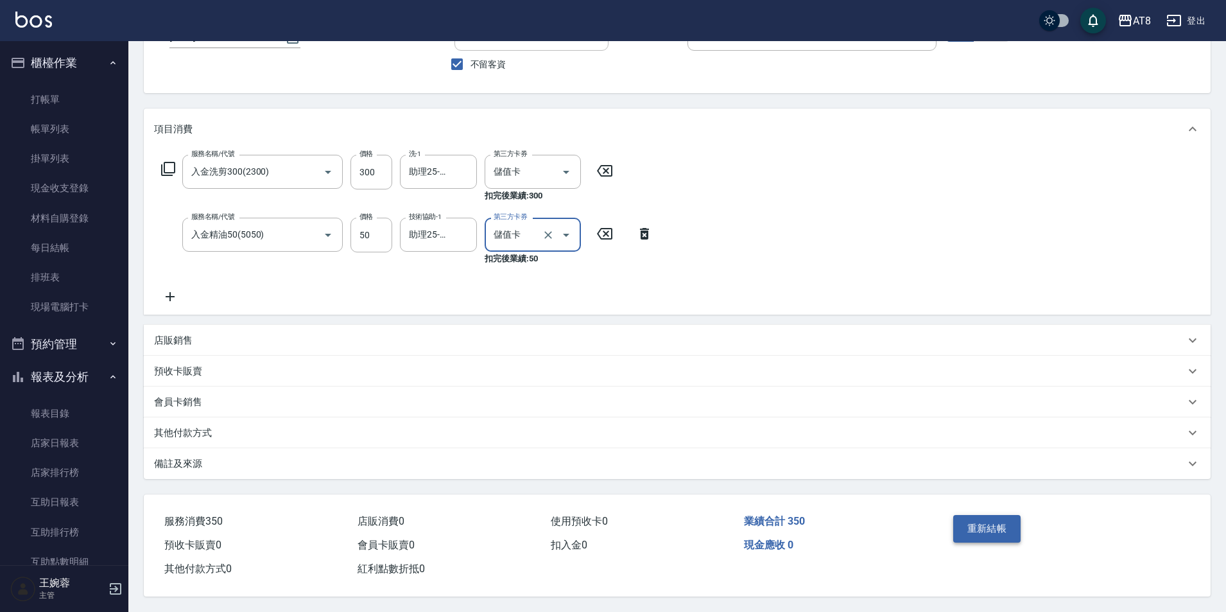
click at [985, 515] on button "重新結帳" at bounding box center [987, 528] width 68 height 27
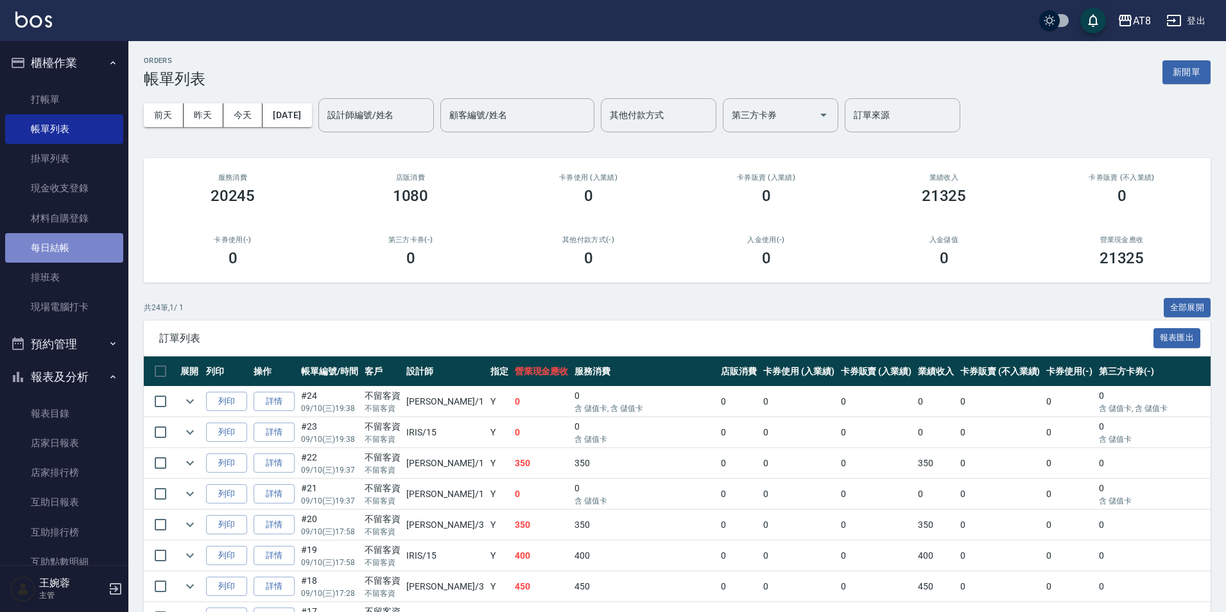
click at [101, 243] on link "每日結帳" at bounding box center [64, 248] width 118 height 30
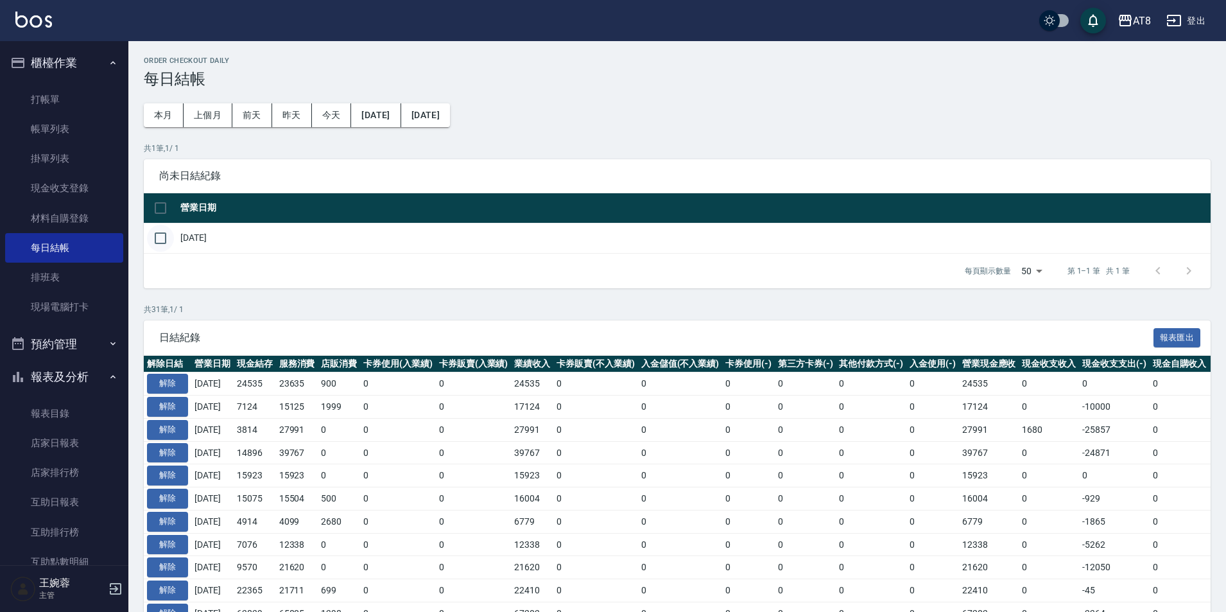
click at [157, 243] on input "checkbox" at bounding box center [160, 238] width 27 height 27
checkbox input "true"
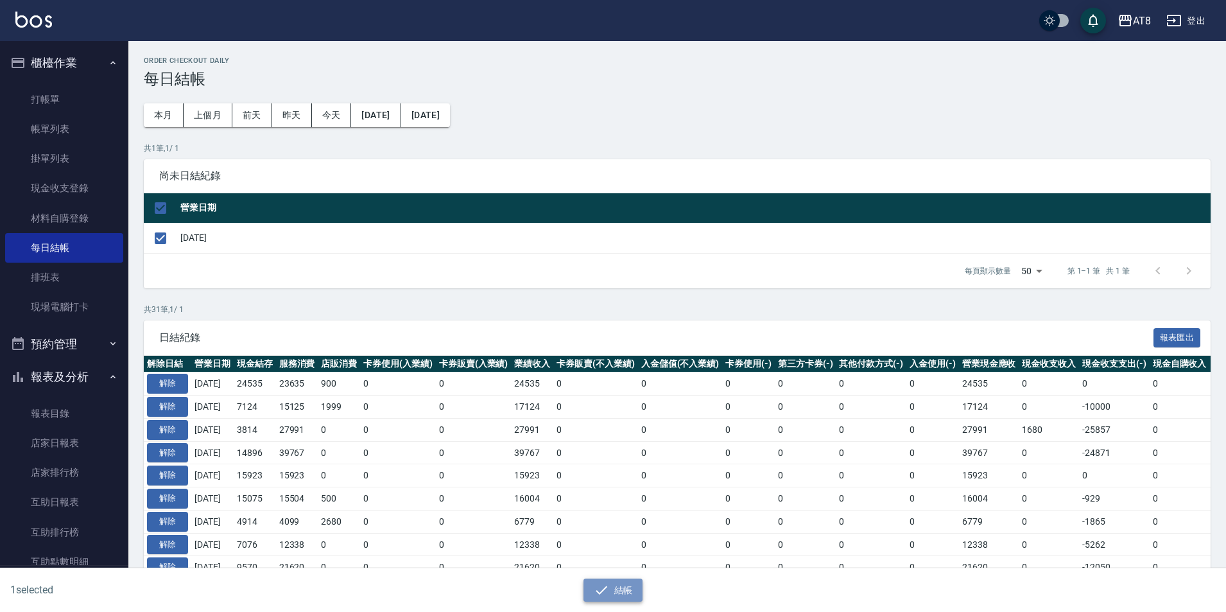
click at [621, 587] on button "結帳" at bounding box center [613, 590] width 60 height 24
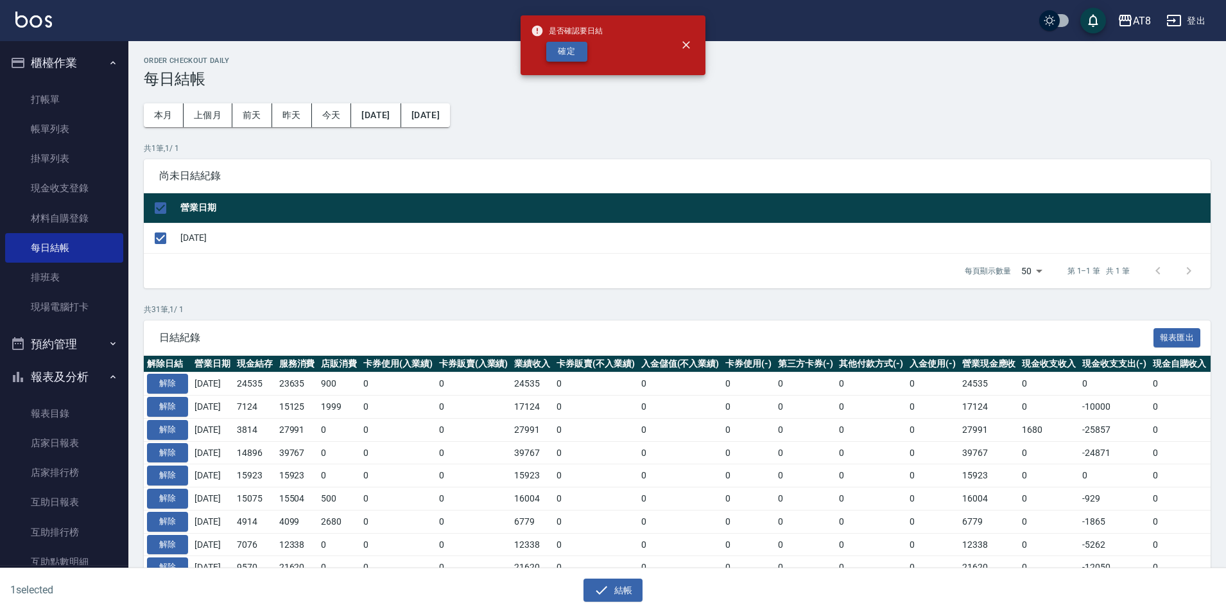
click at [551, 56] on button "確定" at bounding box center [566, 52] width 41 height 20
checkbox input "false"
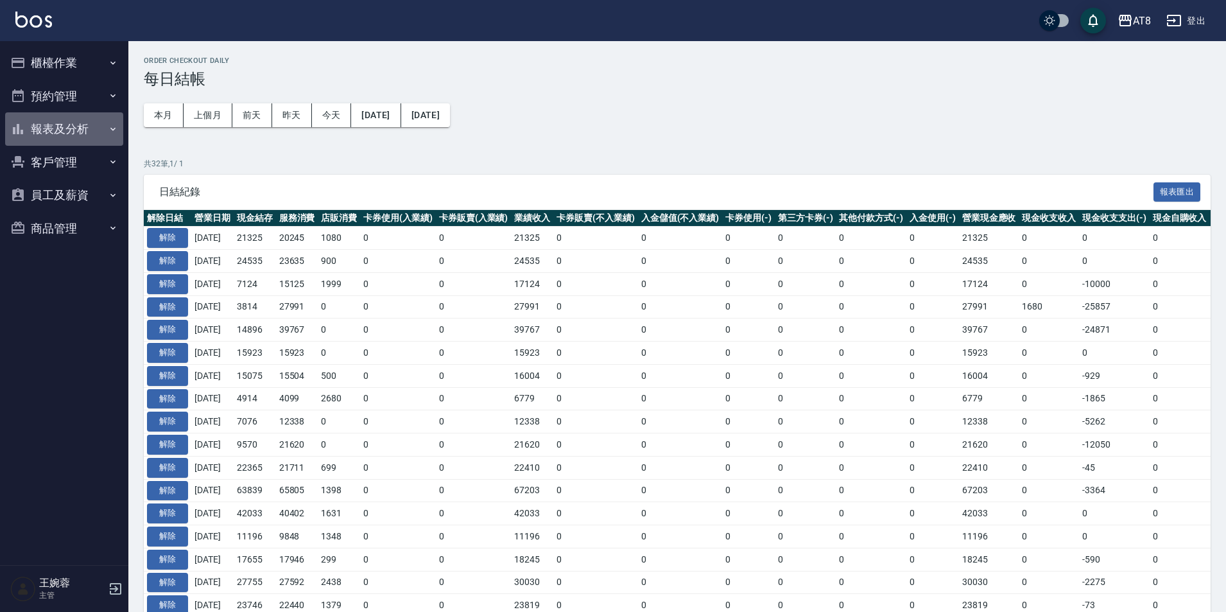
click at [62, 132] on button "報表及分析" at bounding box center [64, 128] width 118 height 33
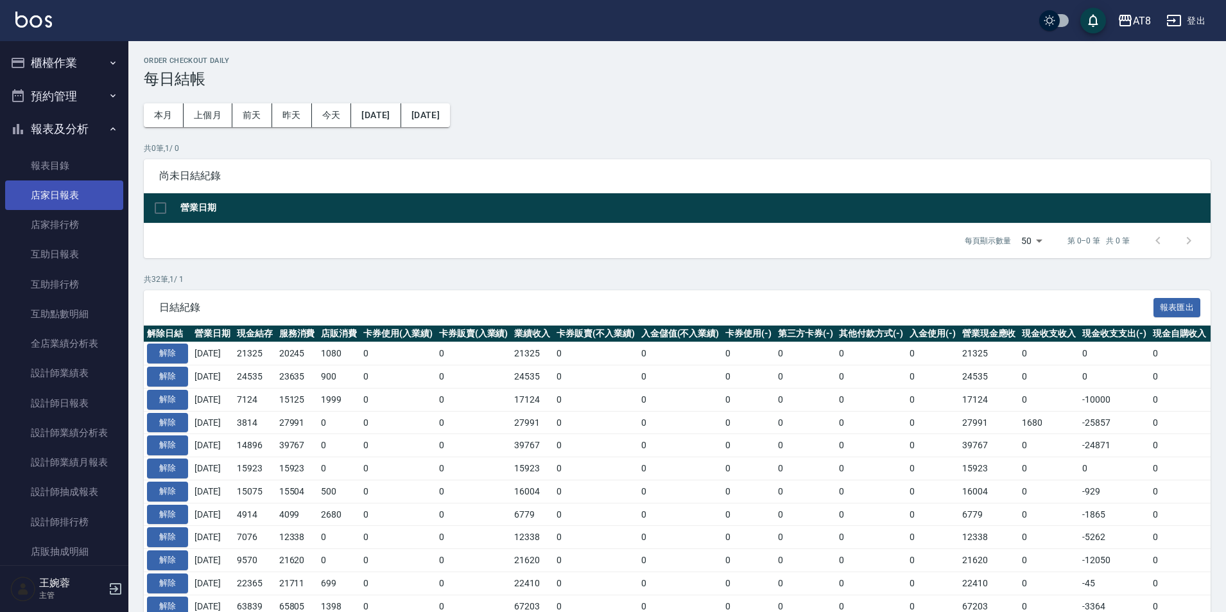
click at [64, 192] on link "店家日報表" at bounding box center [64, 195] width 118 height 30
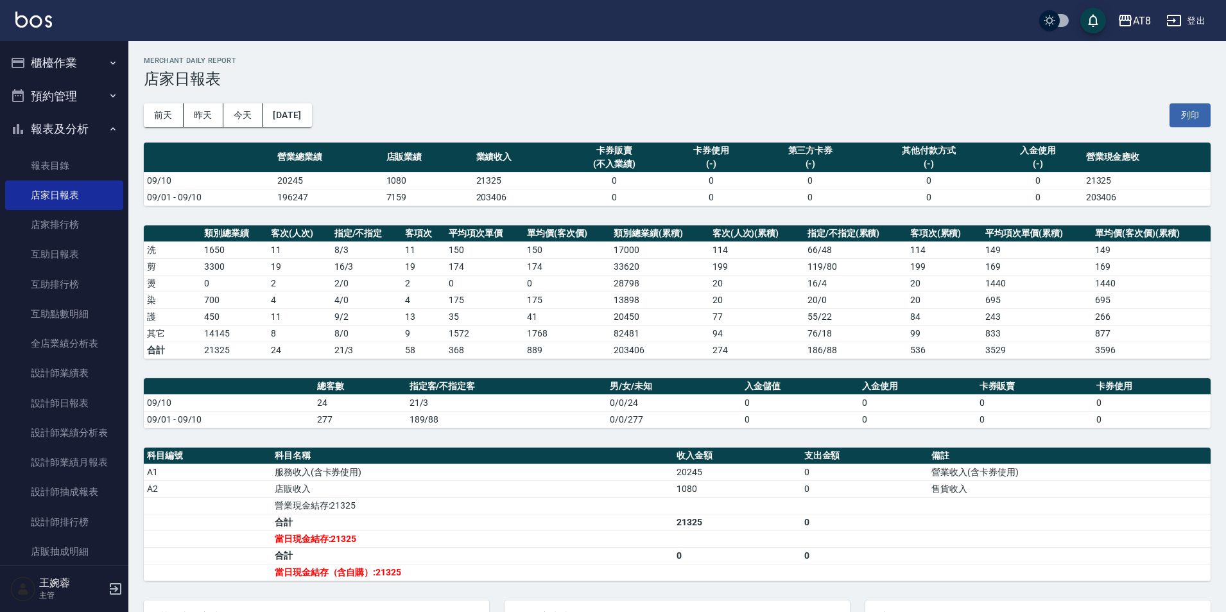
click at [71, 133] on button "報表及分析" at bounding box center [64, 128] width 118 height 33
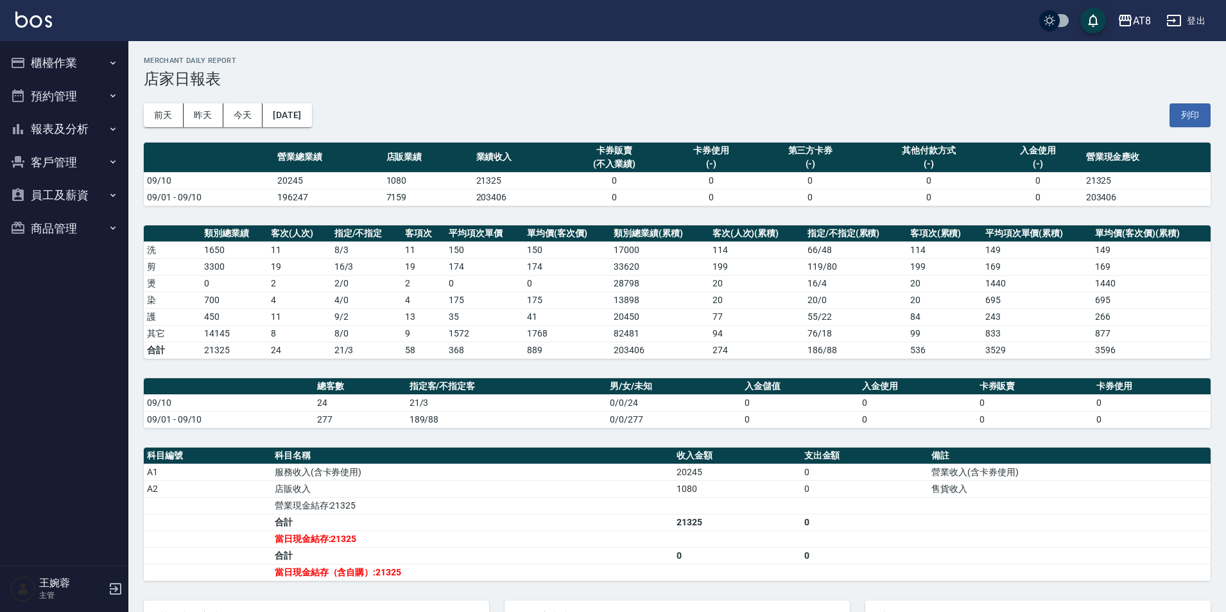
click at [79, 72] on button "櫃檯作業" at bounding box center [64, 62] width 118 height 33
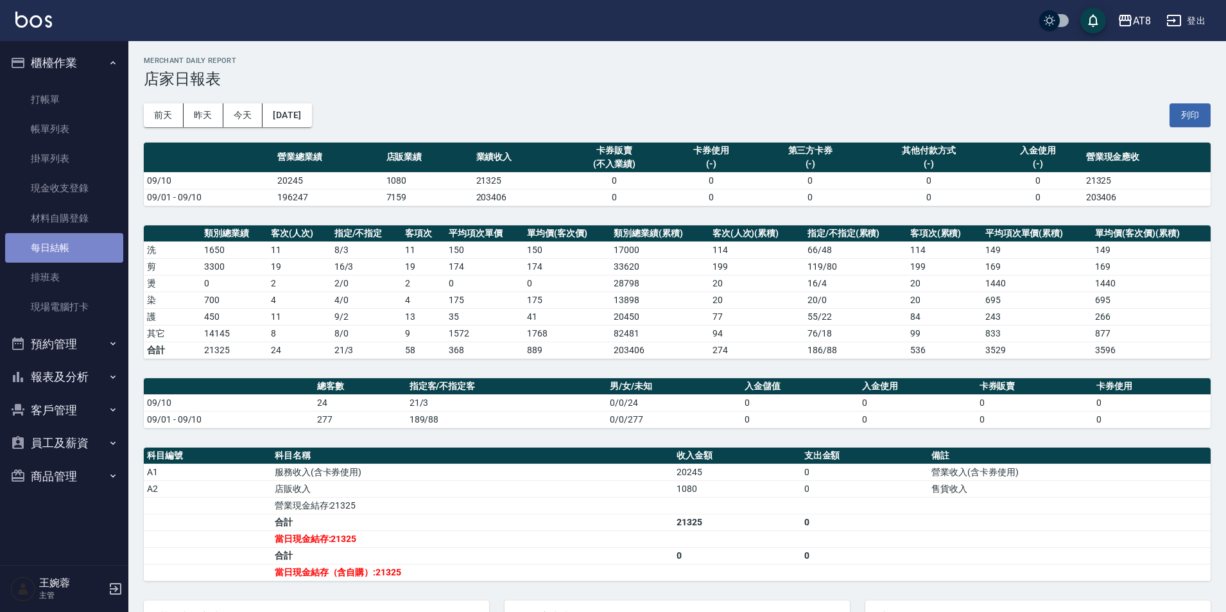
click at [71, 249] on link "每日結帳" at bounding box center [64, 248] width 118 height 30
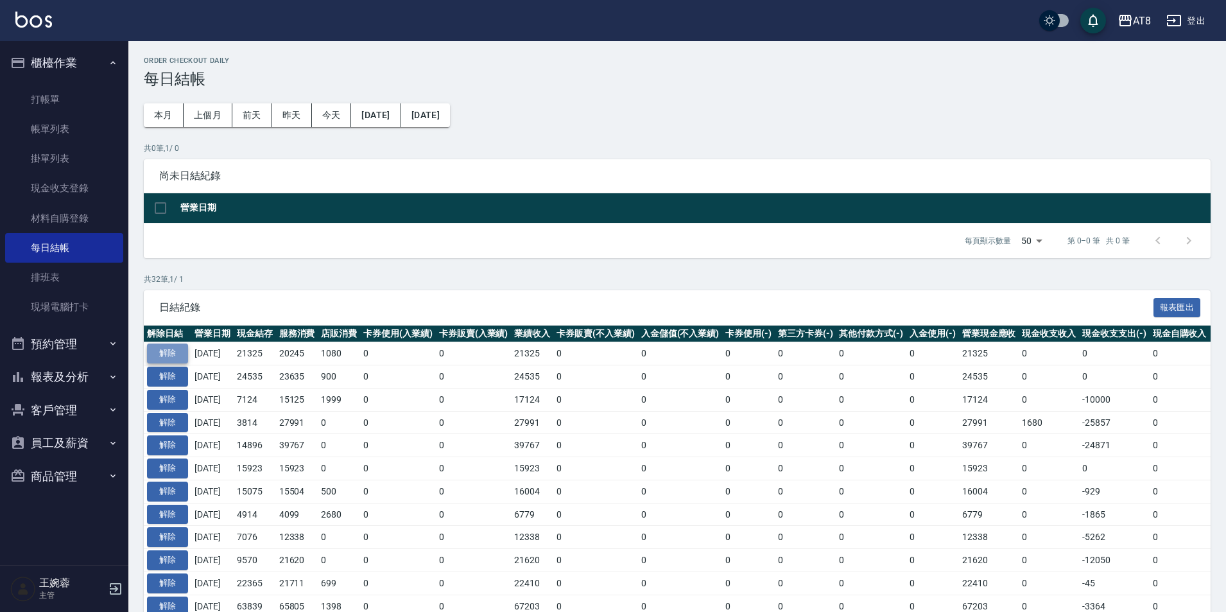
click at [179, 363] on button "解除" at bounding box center [167, 353] width 41 height 20
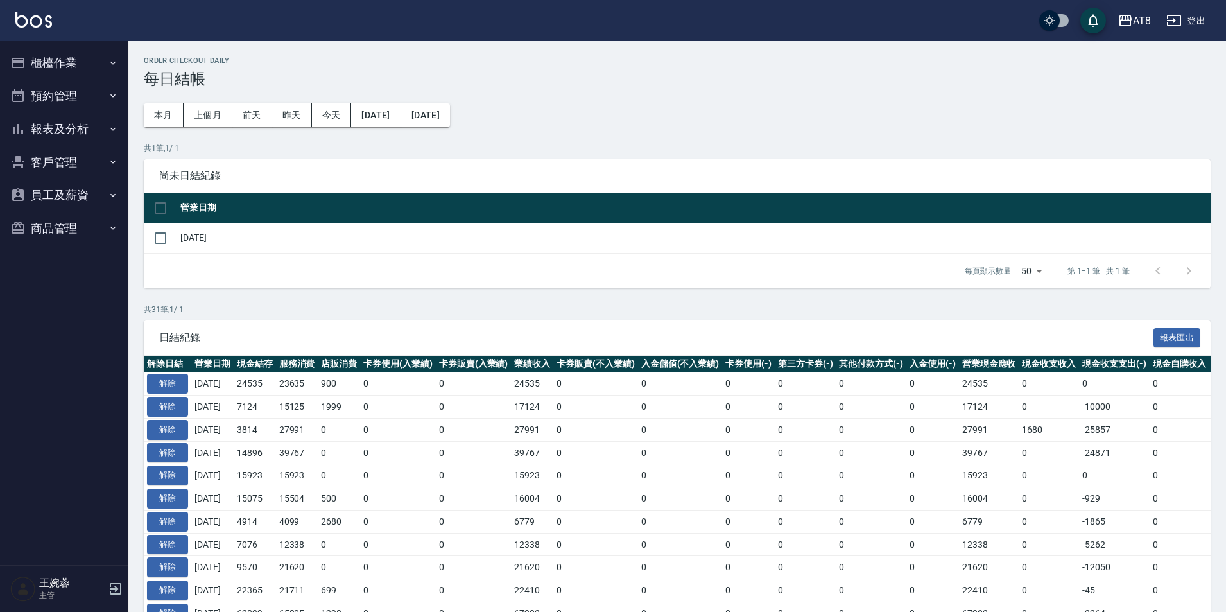
click at [52, 69] on button "櫃檯作業" at bounding box center [64, 62] width 118 height 33
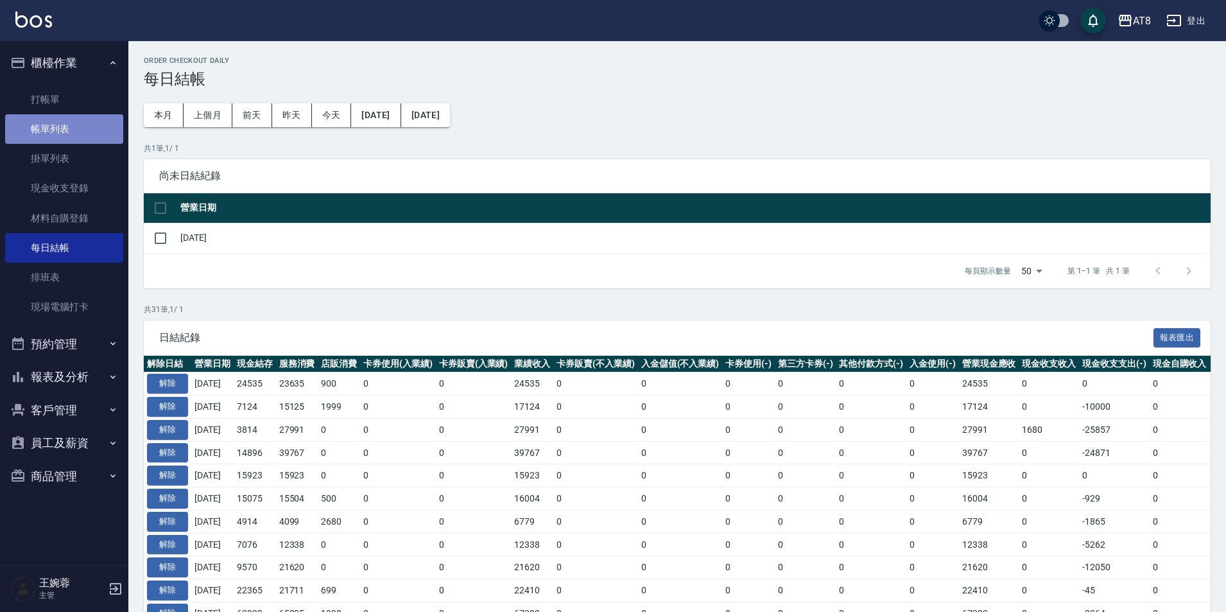
click at [60, 139] on link "帳單列表" at bounding box center [64, 129] width 118 height 30
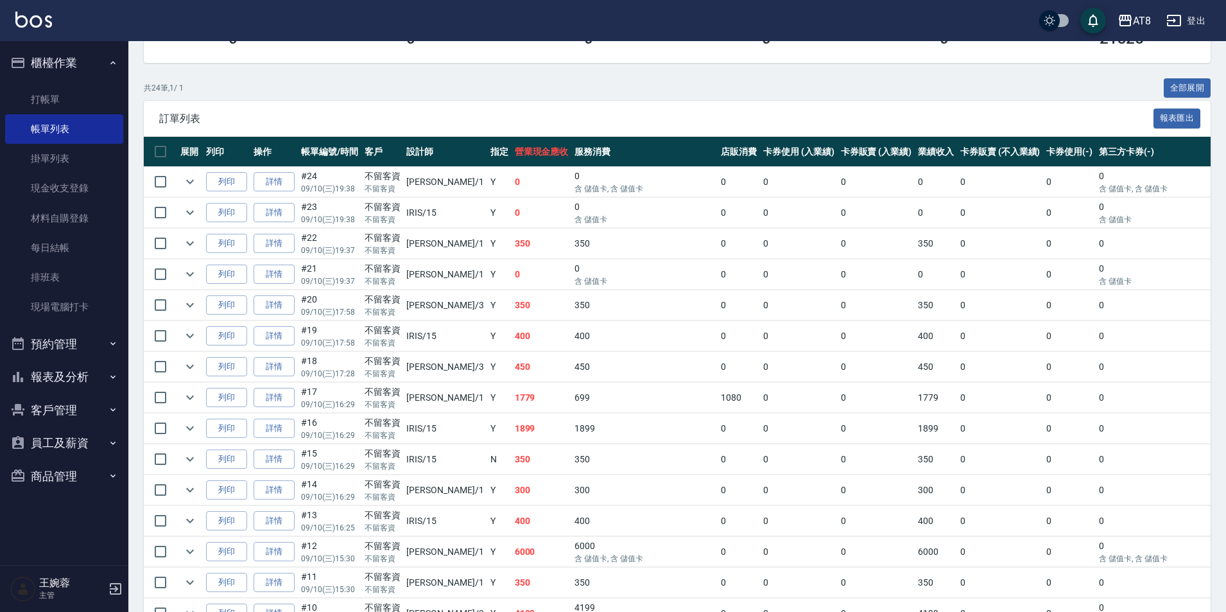
scroll to position [254, 0]
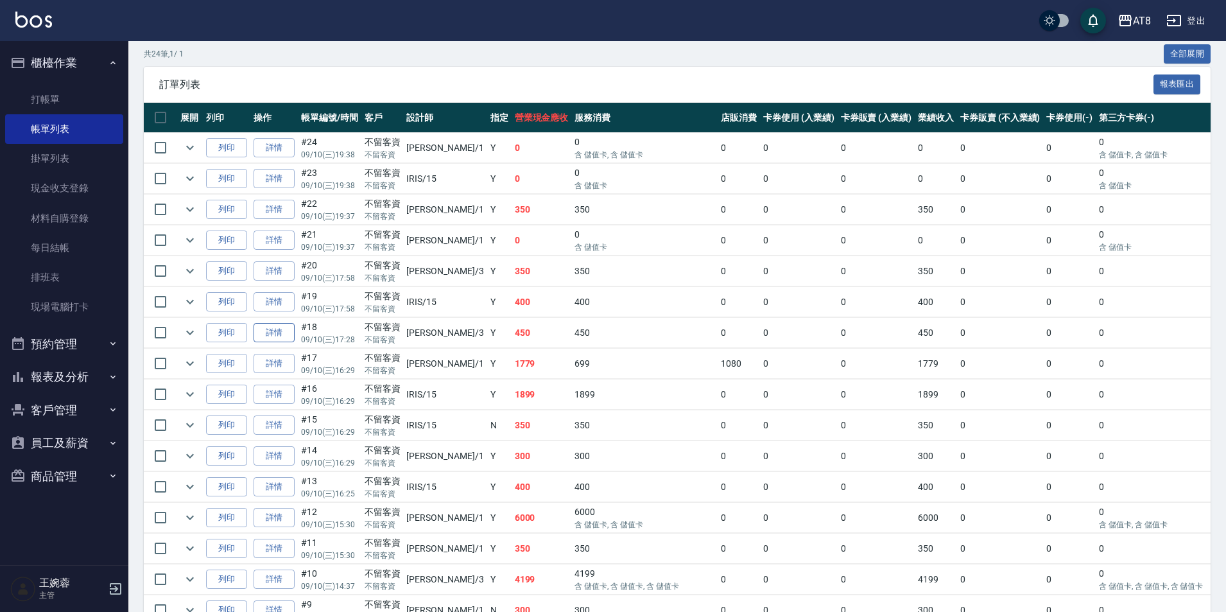
click at [293, 343] on link "詳情" at bounding box center [274, 333] width 41 height 20
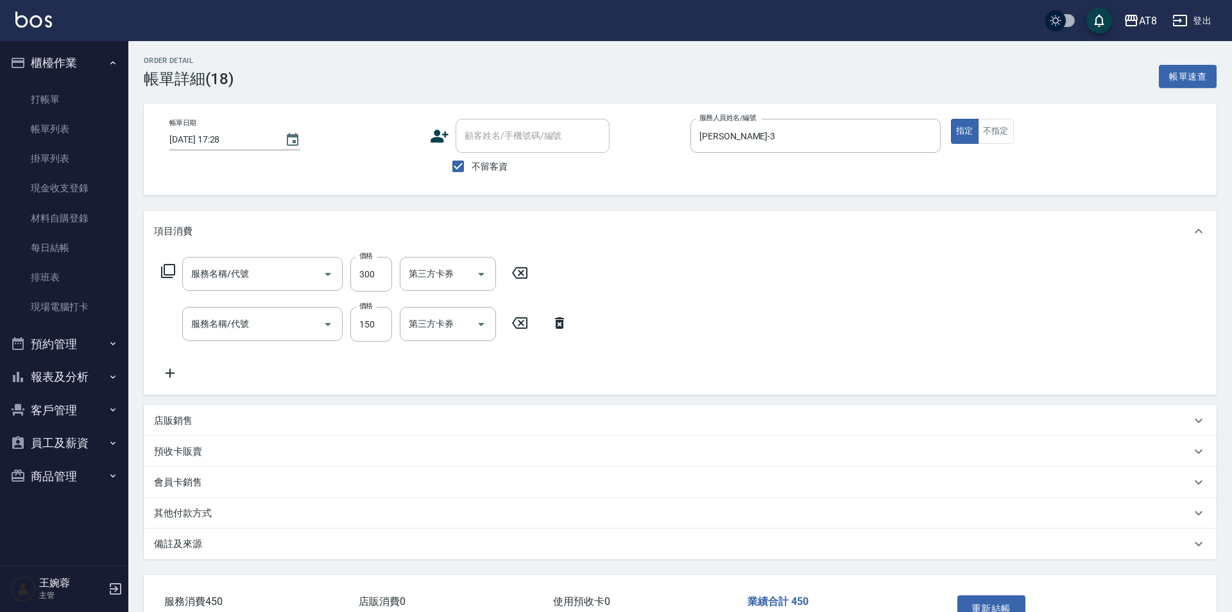
type input "2025/09/10 17:28"
checkbox input "true"
type input "RACHEL-3"
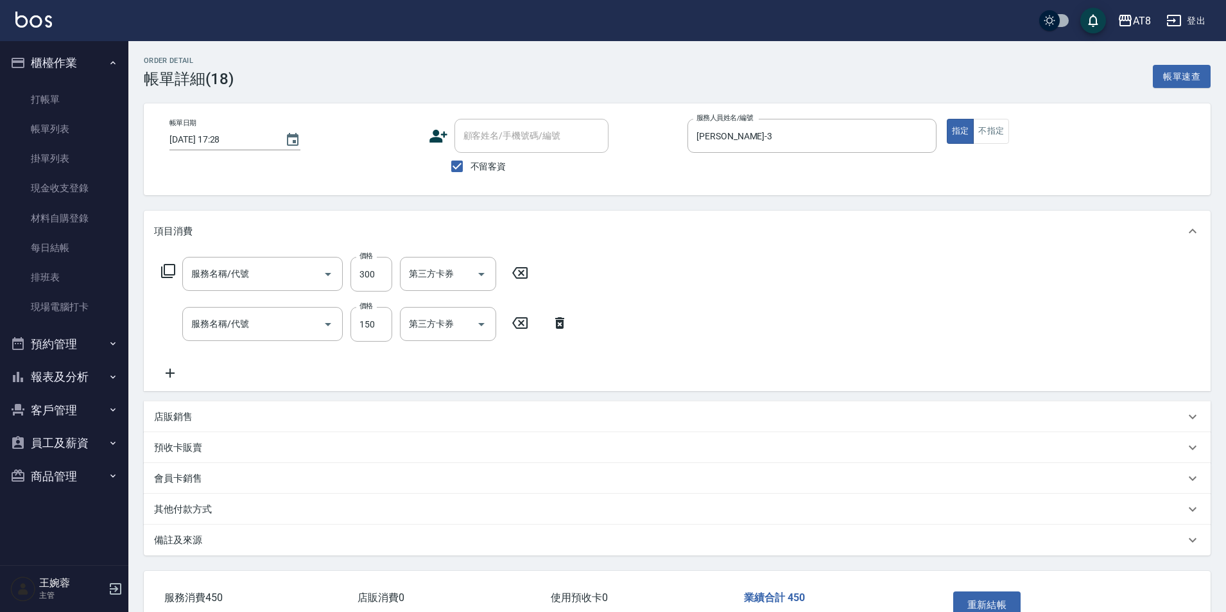
type input "剪髮(21300)"
type input "洗髮(1150)"
click at [388, 332] on input "150" at bounding box center [371, 324] width 42 height 35
type input "200"
click at [994, 607] on button "重新結帳" at bounding box center [987, 604] width 68 height 27
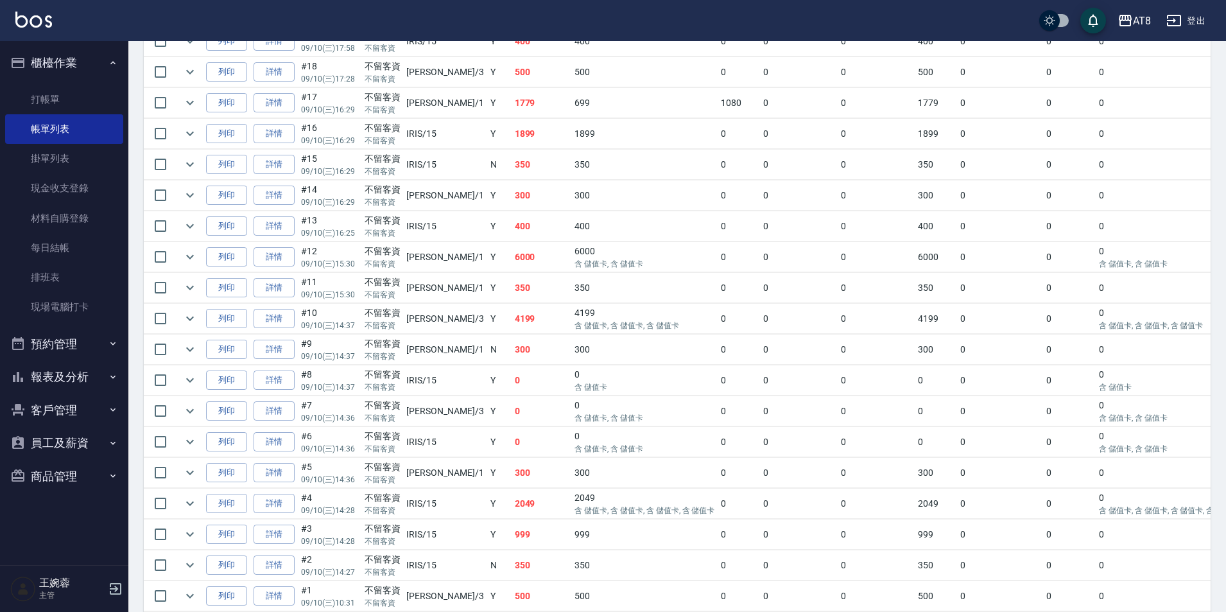
scroll to position [536, 0]
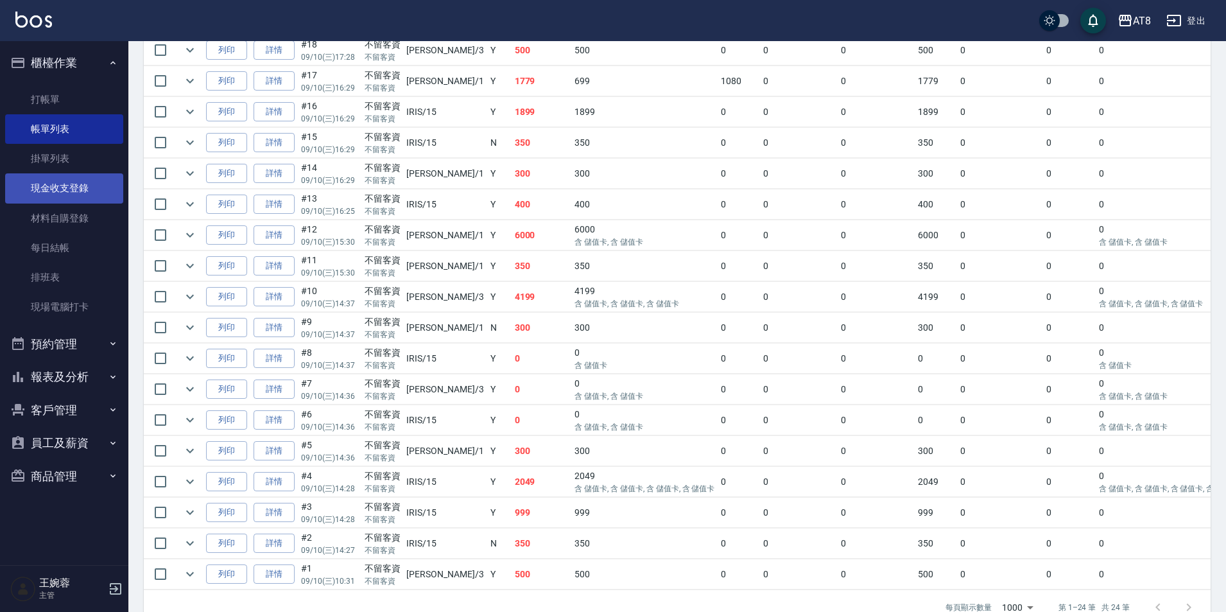
click at [59, 198] on link "現金收支登錄" at bounding box center [64, 188] width 118 height 30
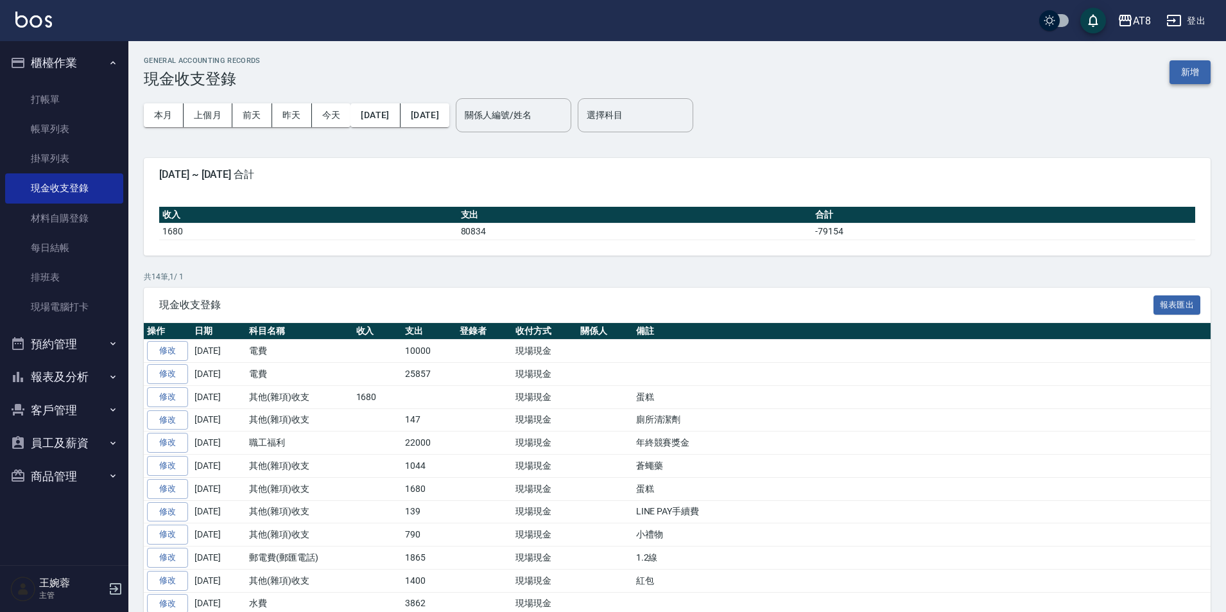
click at [1173, 78] on button "新增" at bounding box center [1189, 72] width 41 height 24
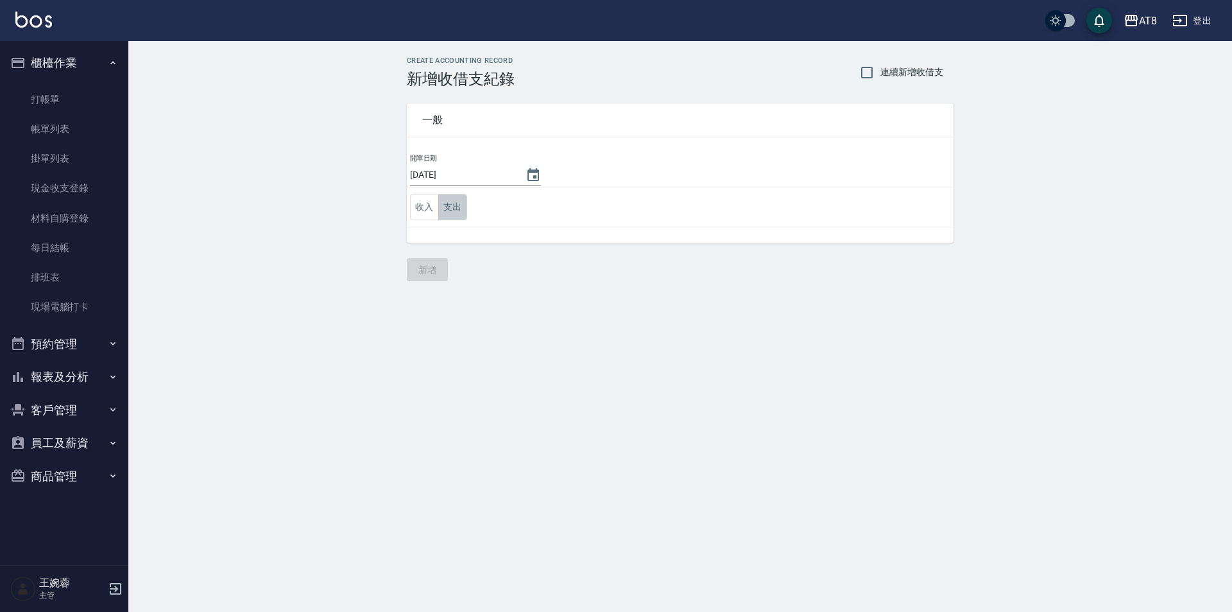
click at [463, 211] on button "支出" at bounding box center [452, 207] width 29 height 26
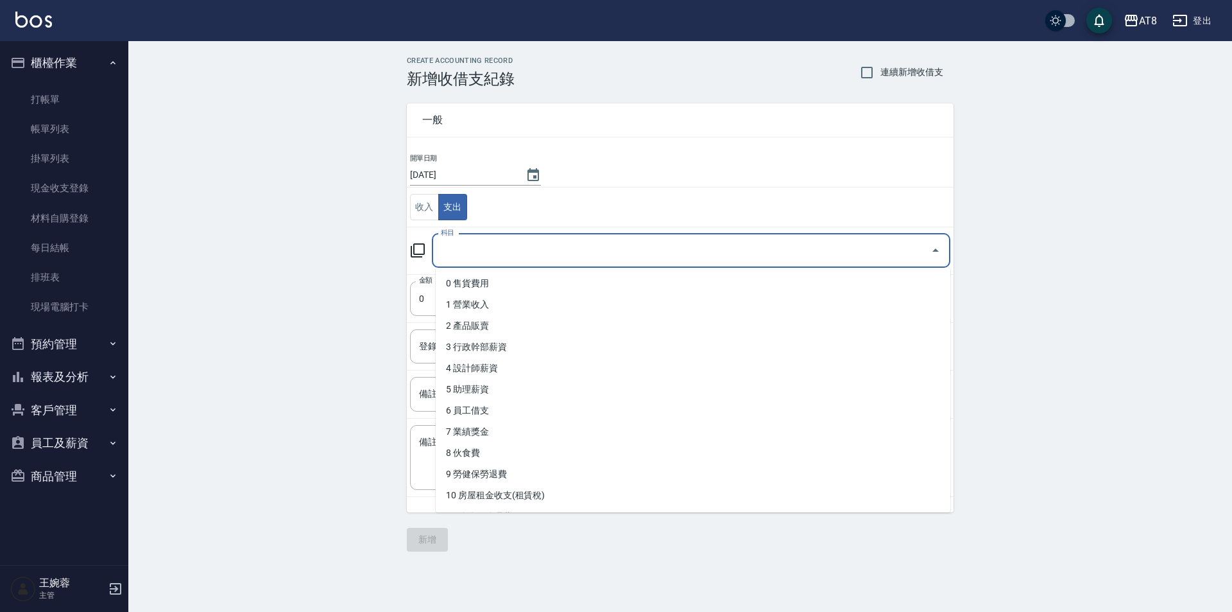
click at [483, 261] on input "科目" at bounding box center [682, 250] width 488 height 22
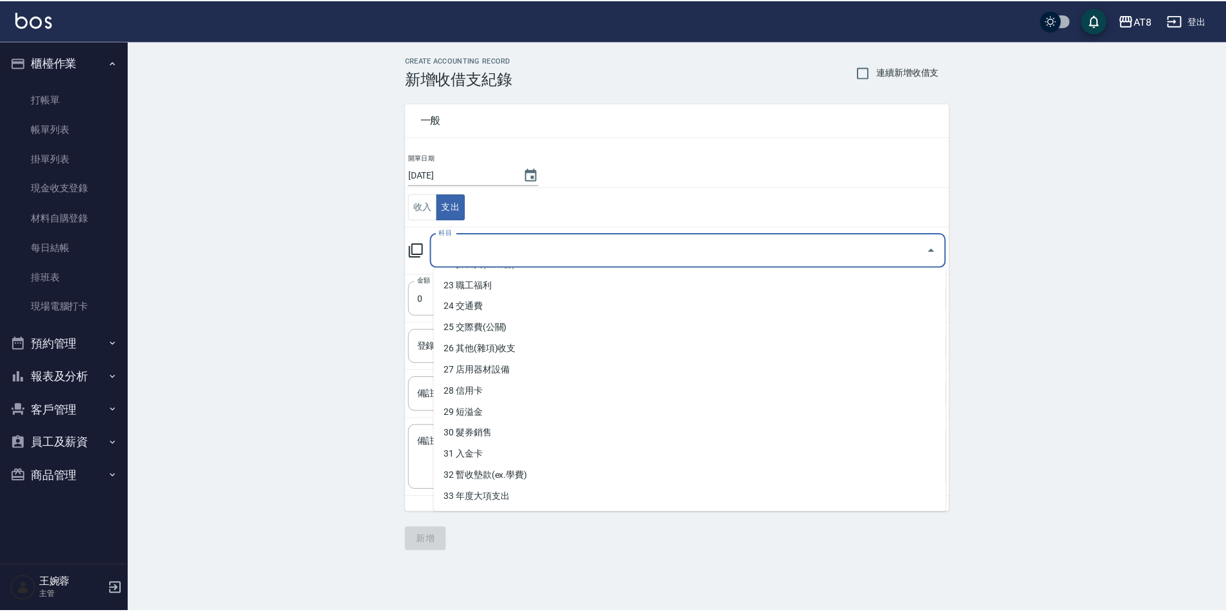
scroll to position [492, 0]
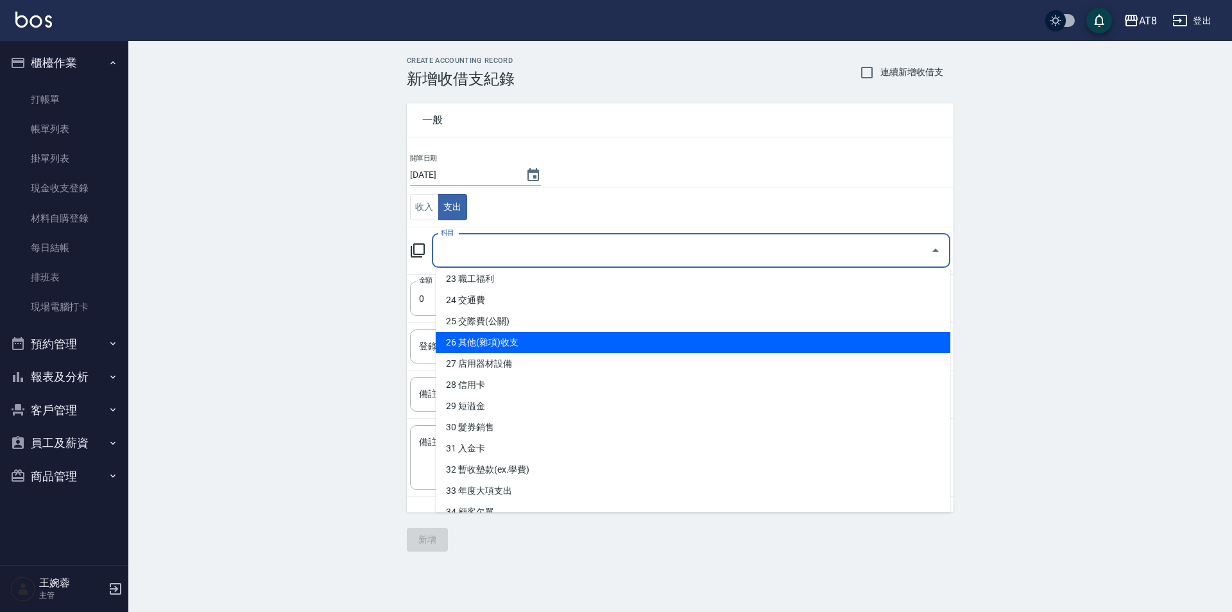
click at [902, 343] on li "26 其他(雜項)收支" at bounding box center [693, 342] width 515 height 21
type input "26 其他(雜項)收支"
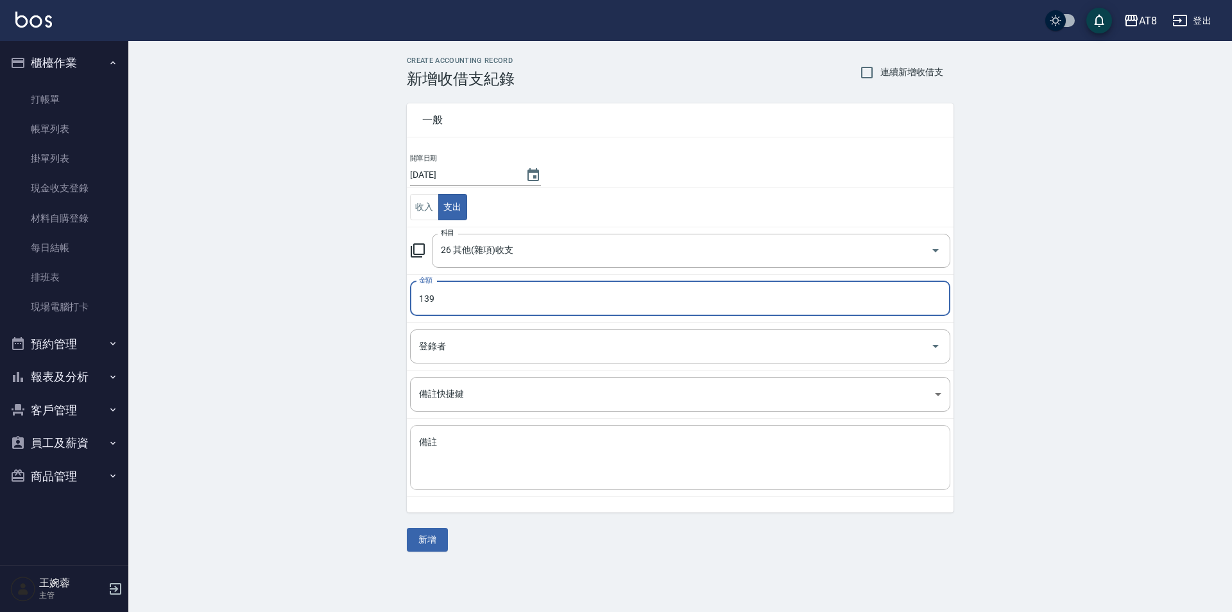
type input "139"
click at [718, 440] on textarea "備註" at bounding box center [680, 458] width 522 height 44
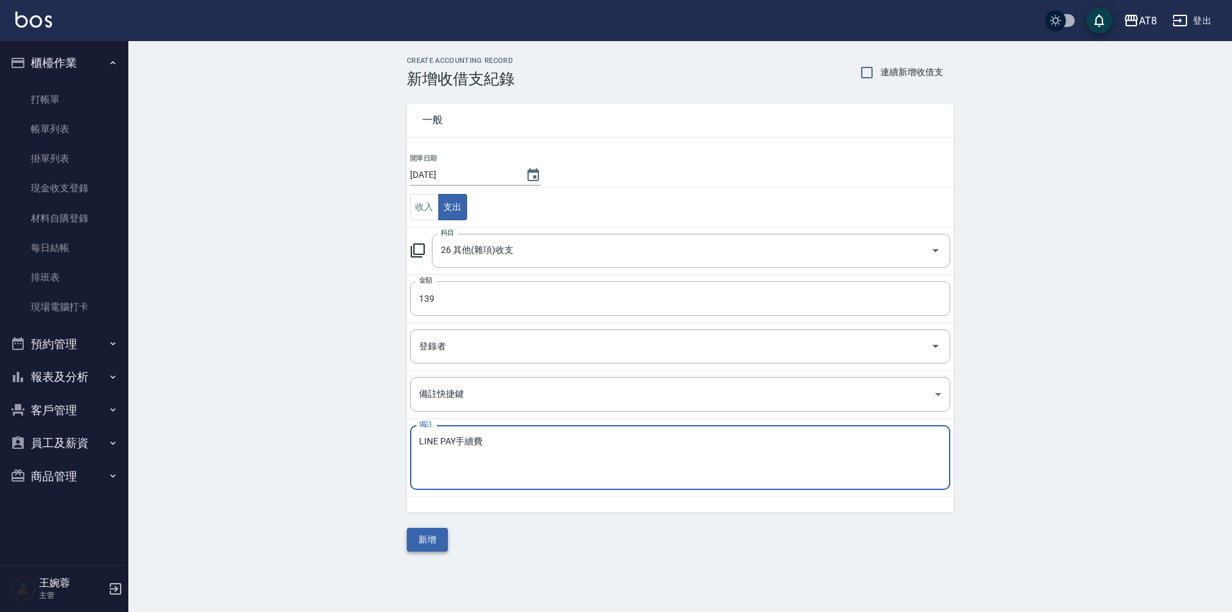
type textarea "LINE PAY手續費"
click at [435, 547] on button "新增" at bounding box center [427, 540] width 41 height 24
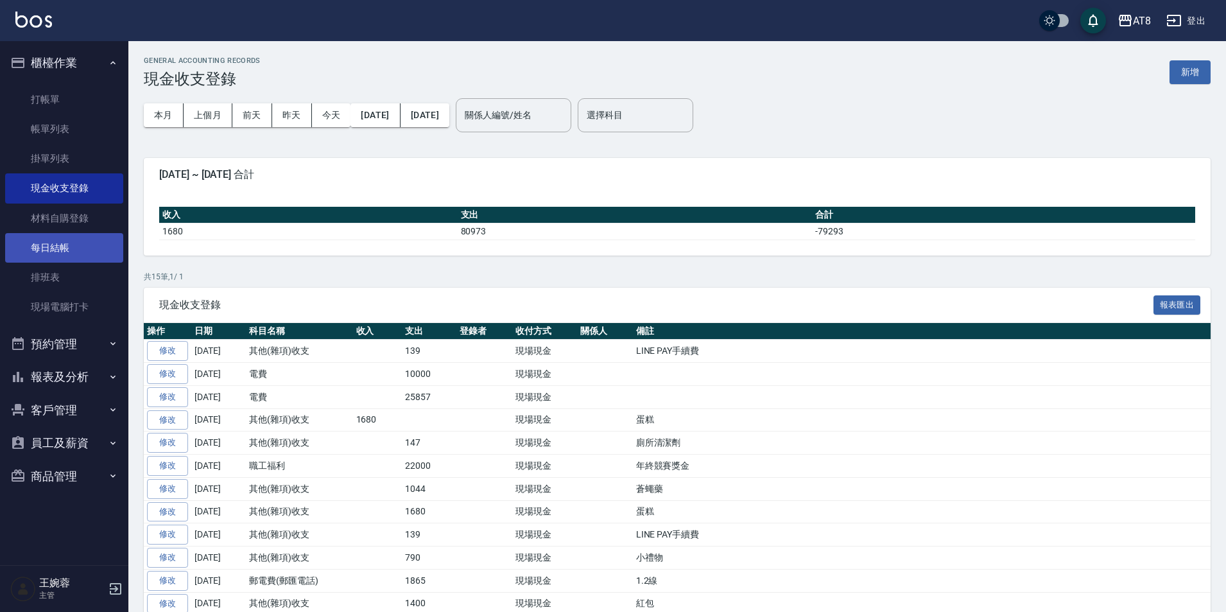
click at [49, 260] on link "每日結帳" at bounding box center [64, 248] width 118 height 30
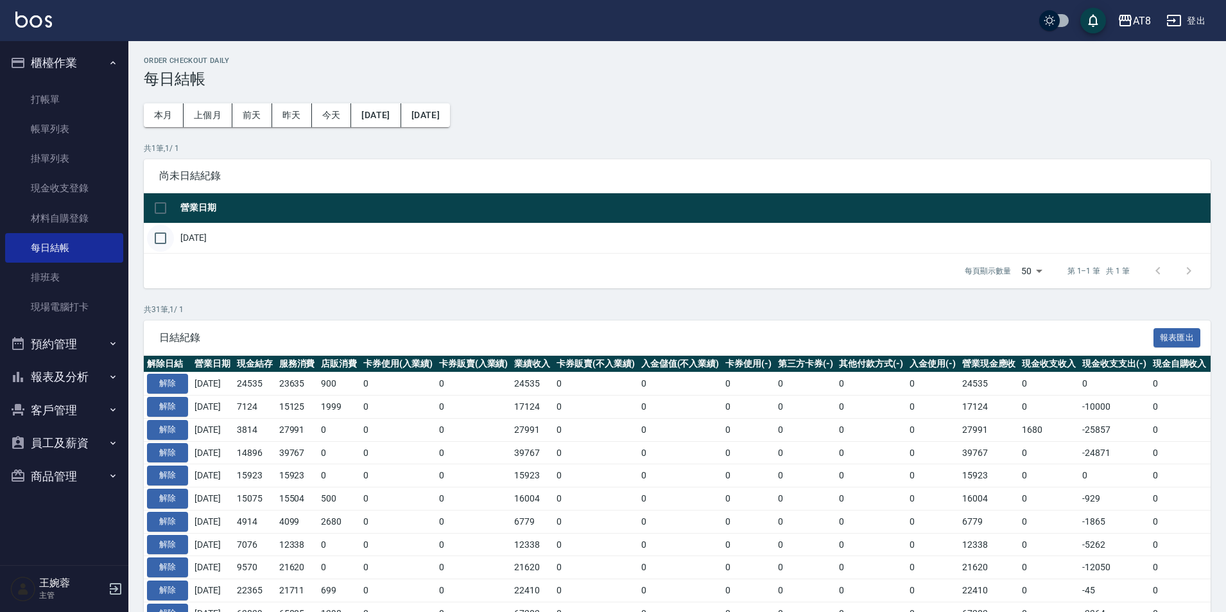
click at [167, 250] on input "checkbox" at bounding box center [160, 238] width 27 height 27
checkbox input "true"
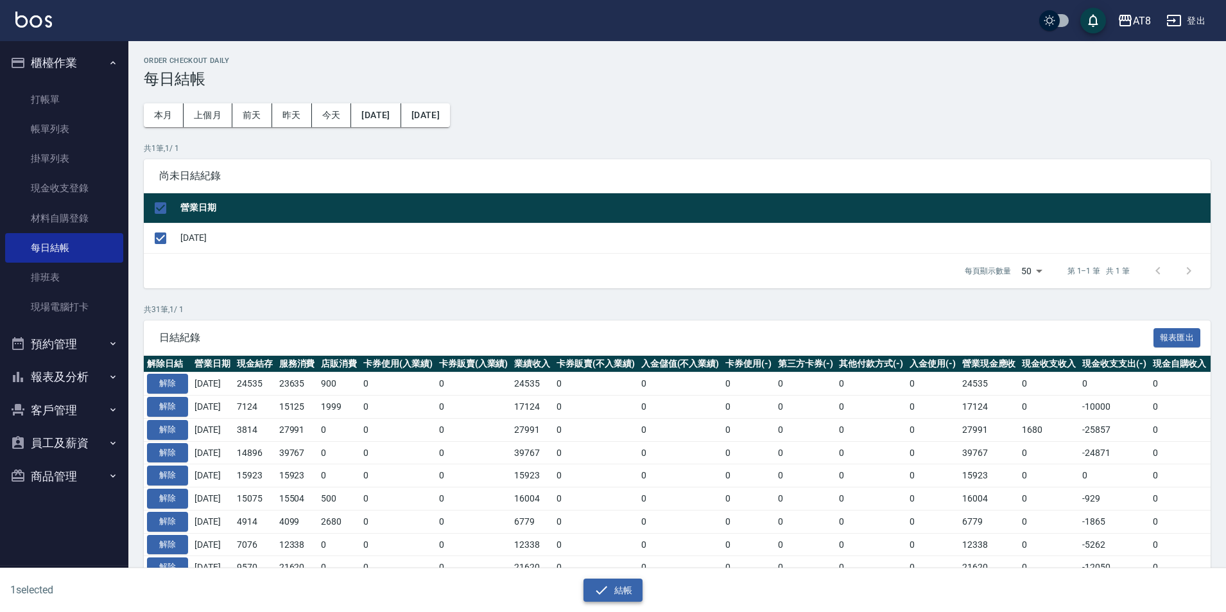
click at [607, 585] on icon "button" at bounding box center [602, 589] width 12 height 8
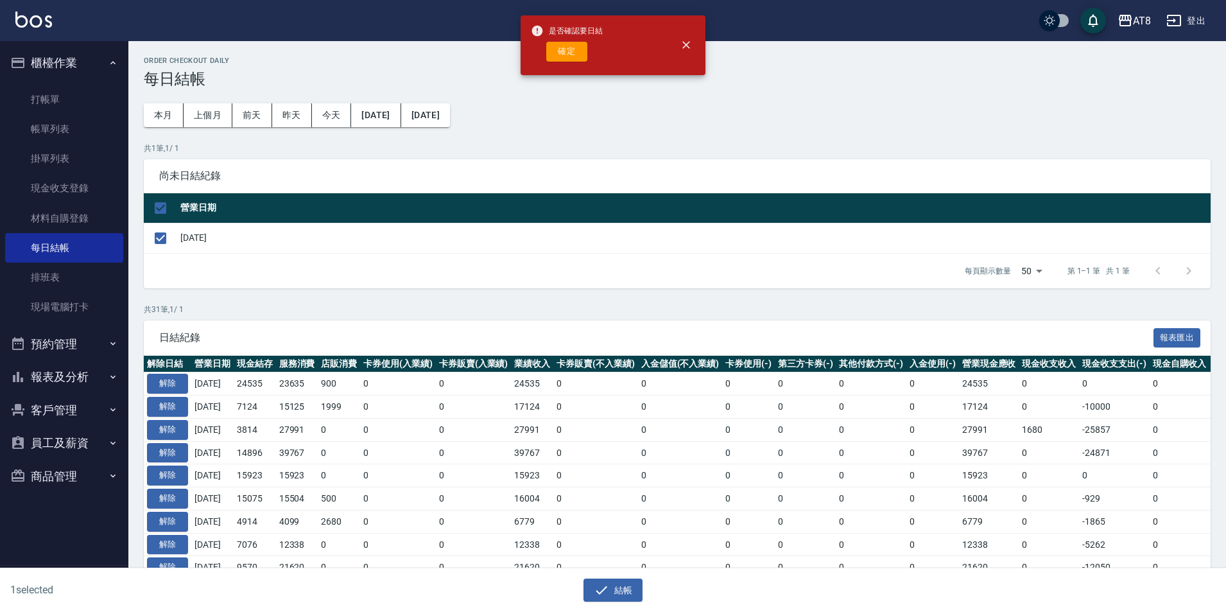
click at [565, 71] on div "是否確認要日結 確定" at bounding box center [567, 45] width 72 height 52
click at [561, 50] on button "確定" at bounding box center [566, 52] width 41 height 20
checkbox input "false"
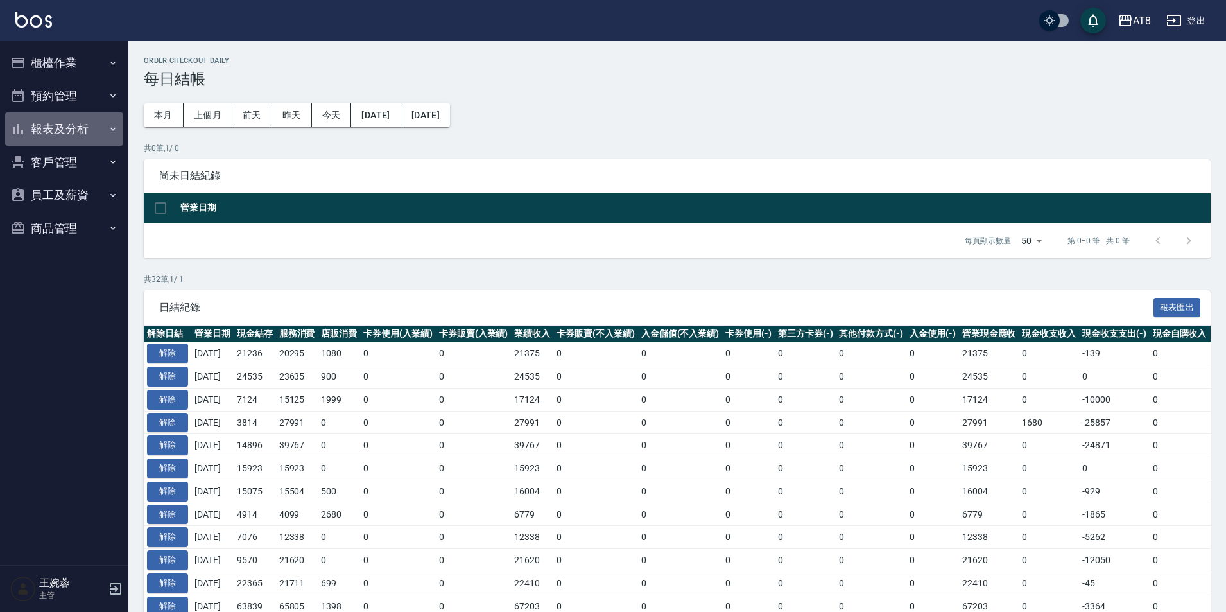
click at [67, 123] on button "報表及分析" at bounding box center [64, 128] width 118 height 33
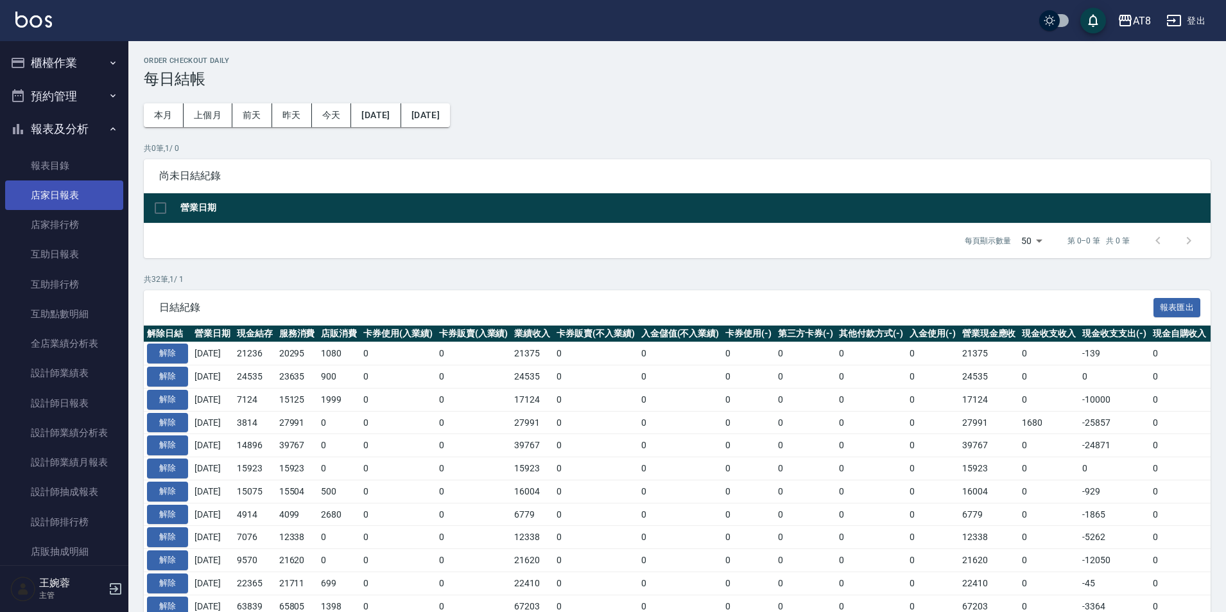
click at [80, 208] on link "店家日報表" at bounding box center [64, 195] width 118 height 30
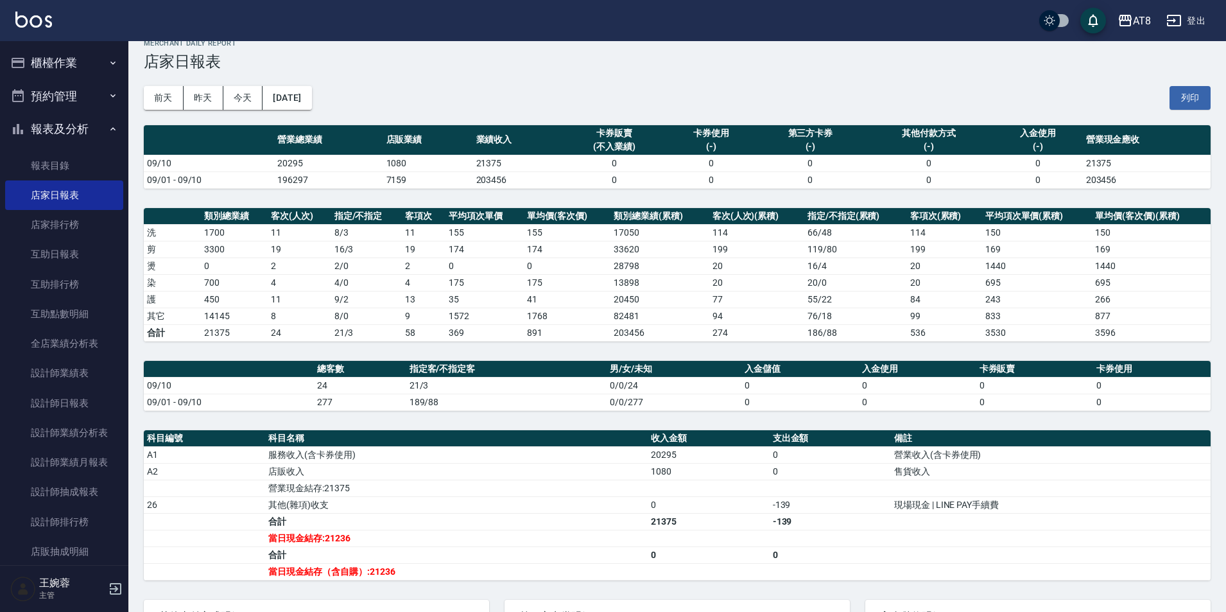
scroll to position [6, 0]
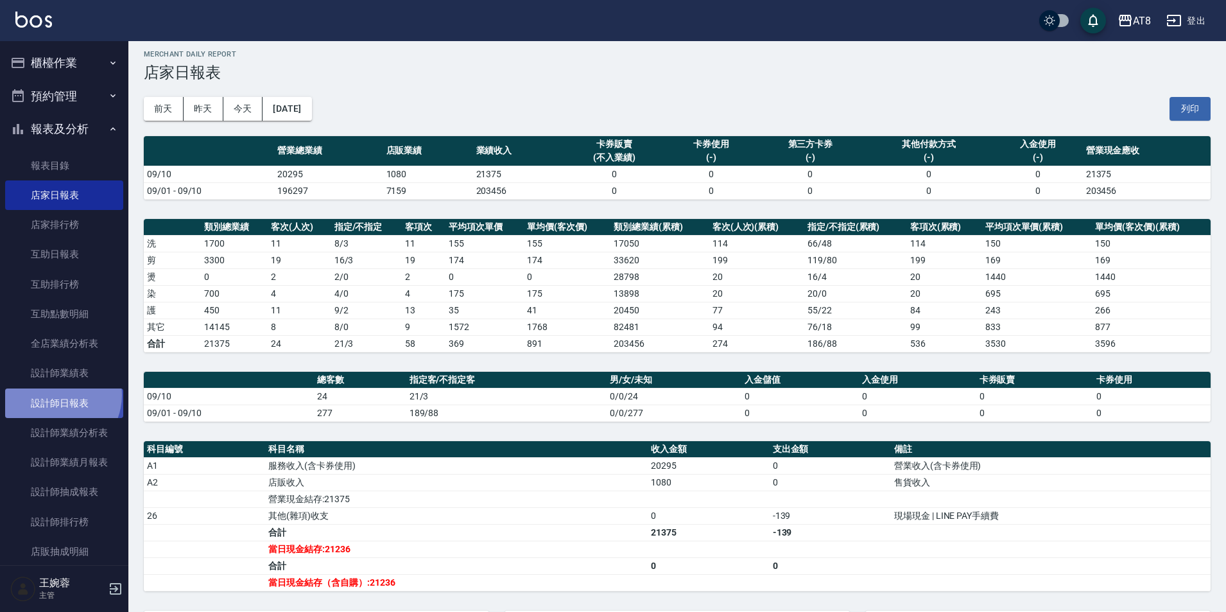
click at [56, 395] on link "設計師日報表" at bounding box center [64, 403] width 118 height 30
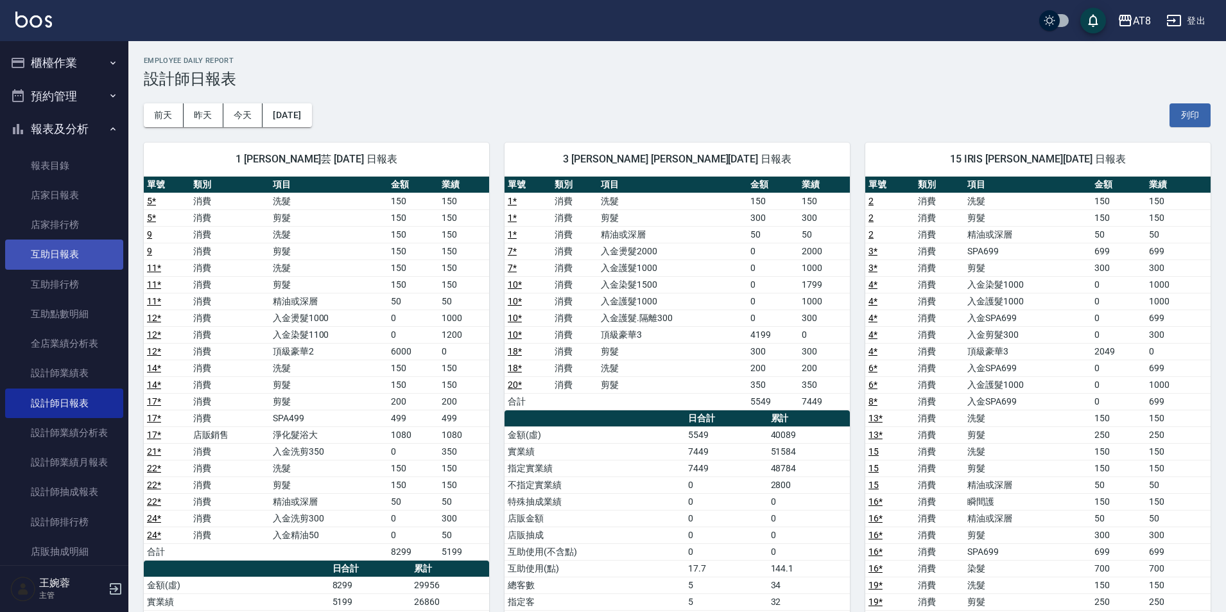
click at [83, 246] on link "互助日報表" at bounding box center [64, 254] width 118 height 30
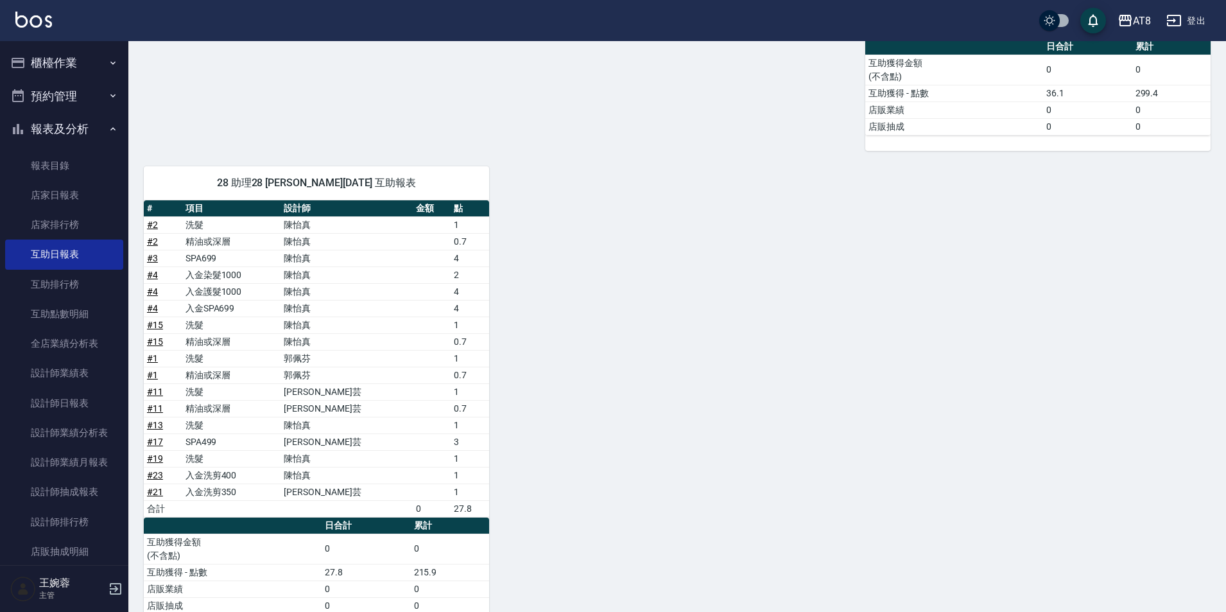
scroll to position [569, 0]
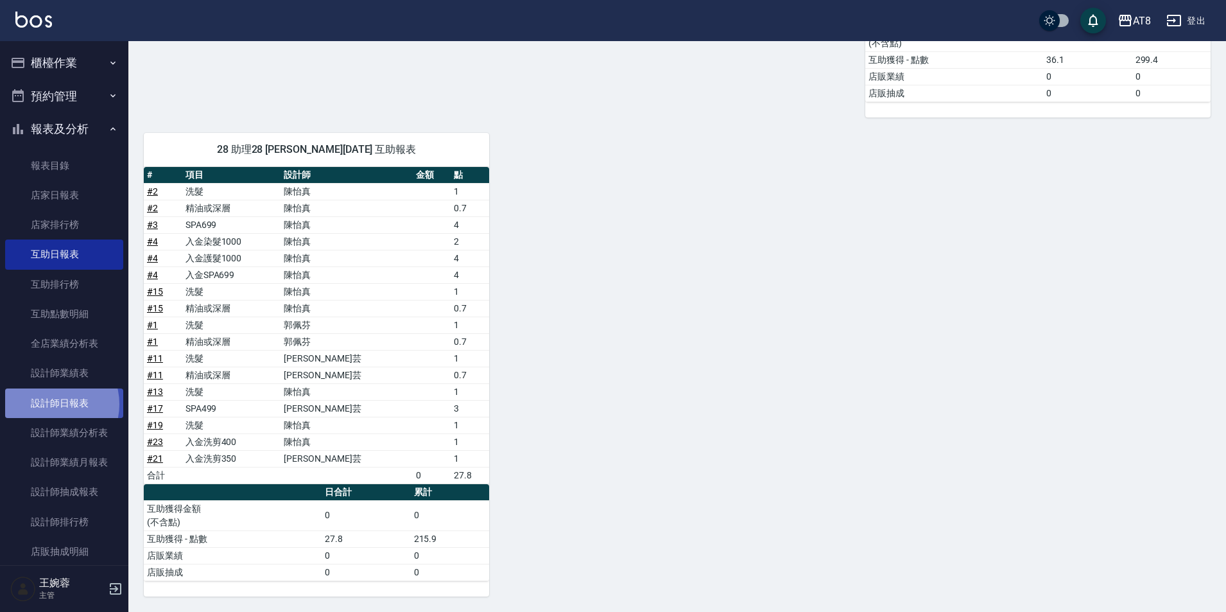
click at [53, 404] on link "設計師日報表" at bounding box center [64, 403] width 118 height 30
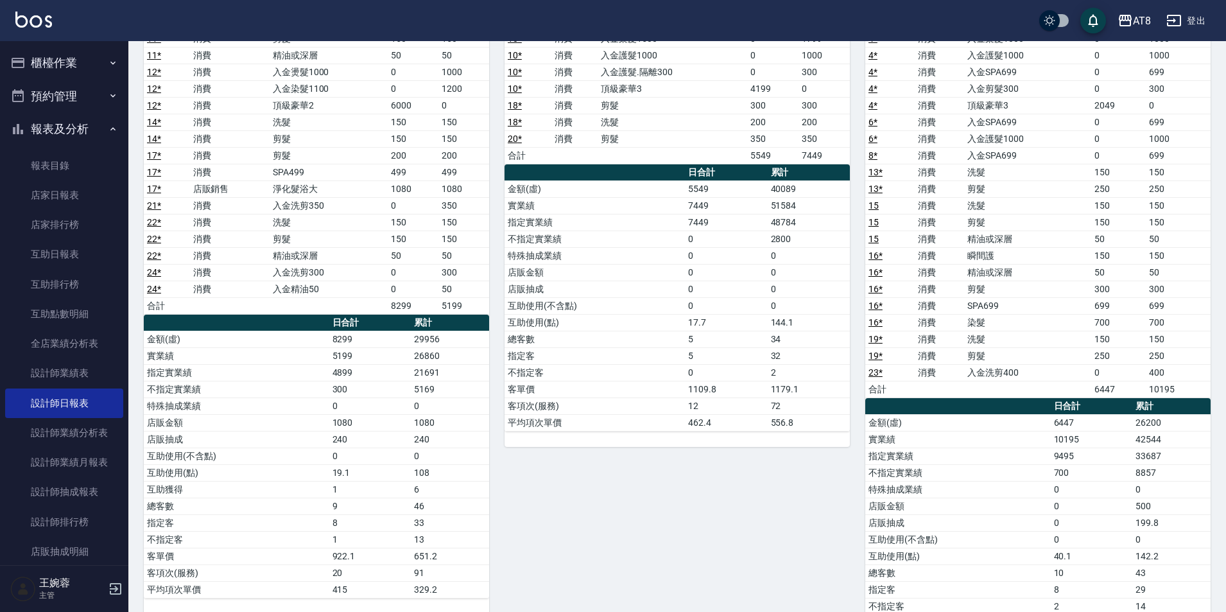
scroll to position [330, 0]
